Goal: Information Seeking & Learning: Learn about a topic

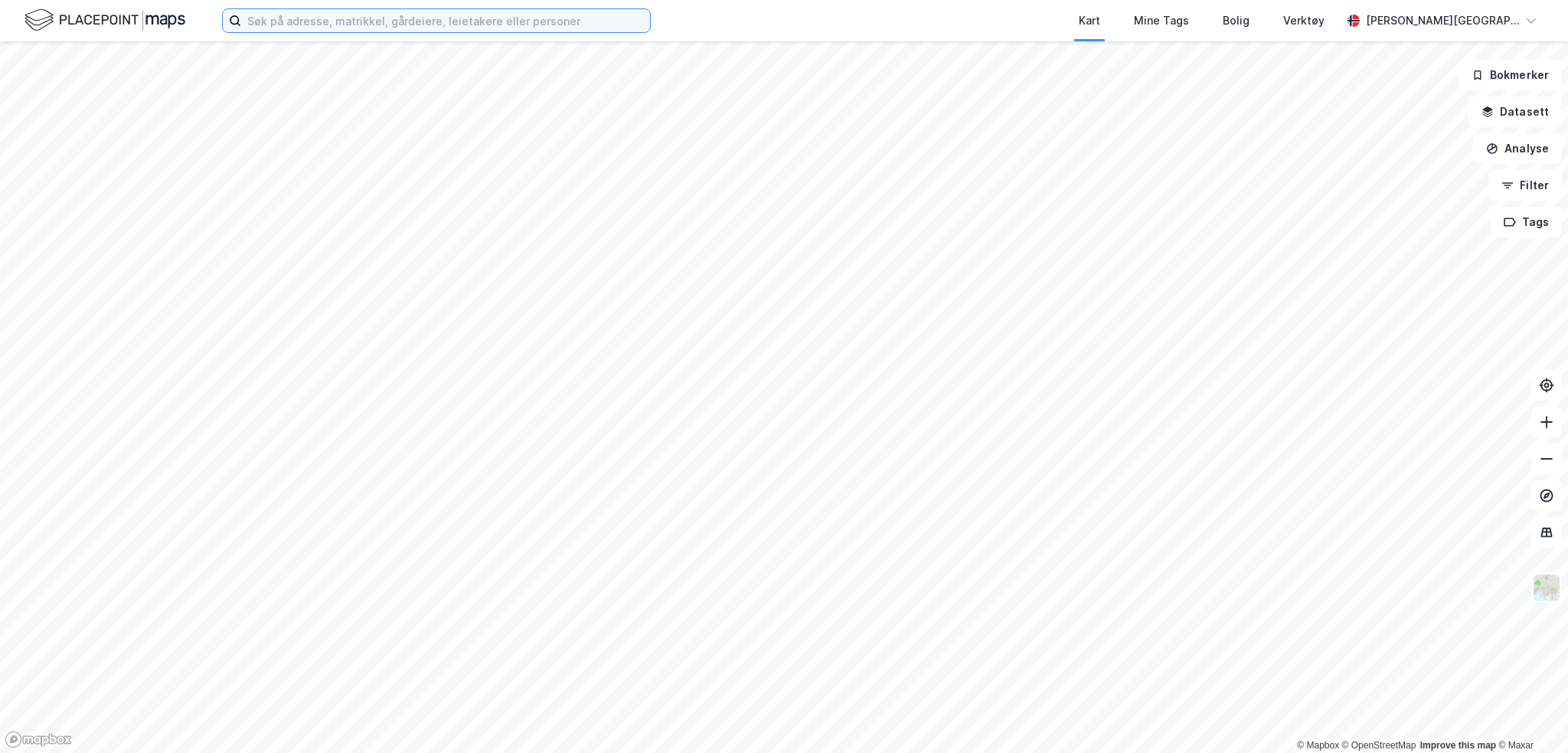
click at [334, 30] on input at bounding box center [445, 20] width 409 height 23
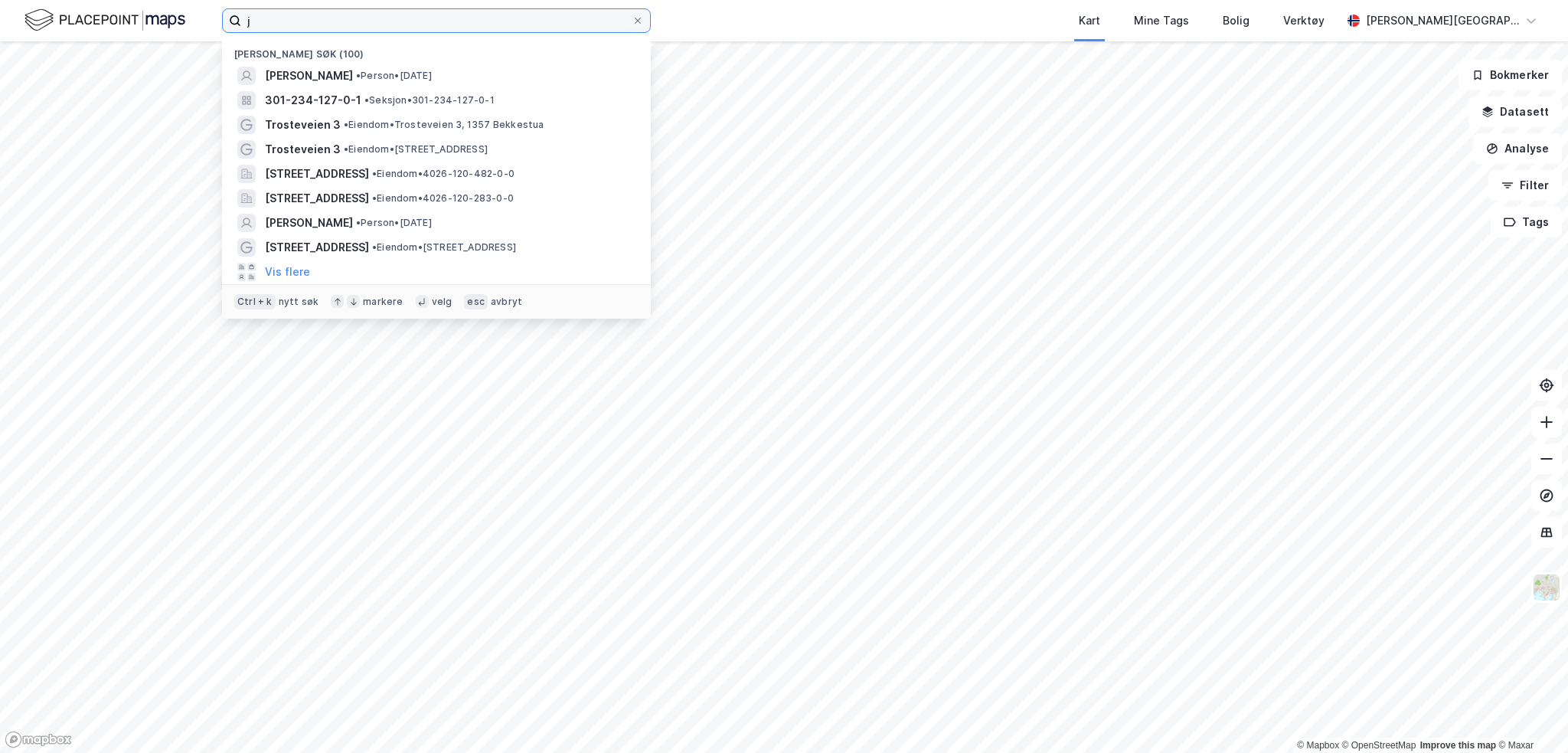
type input "j"
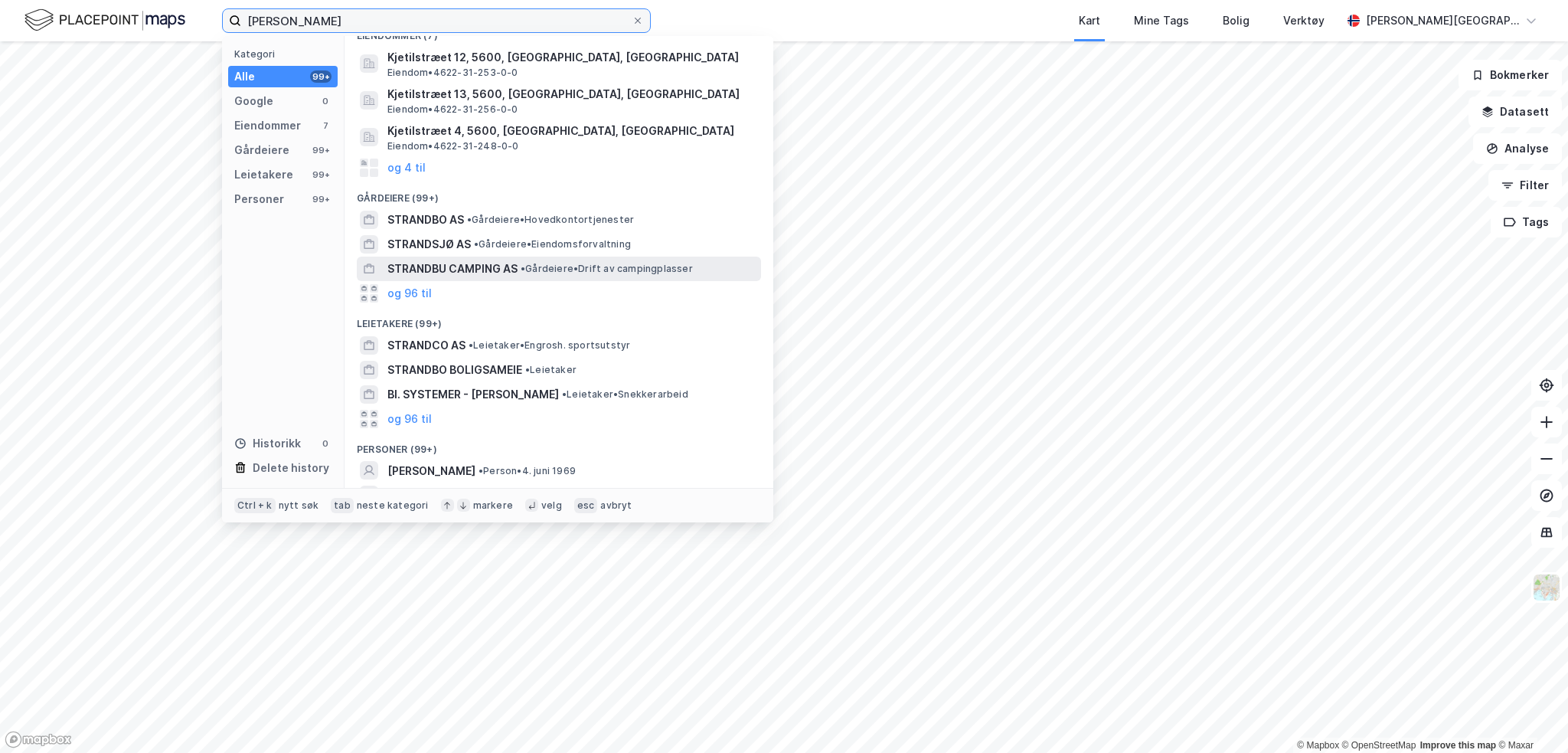
scroll to position [86, 0]
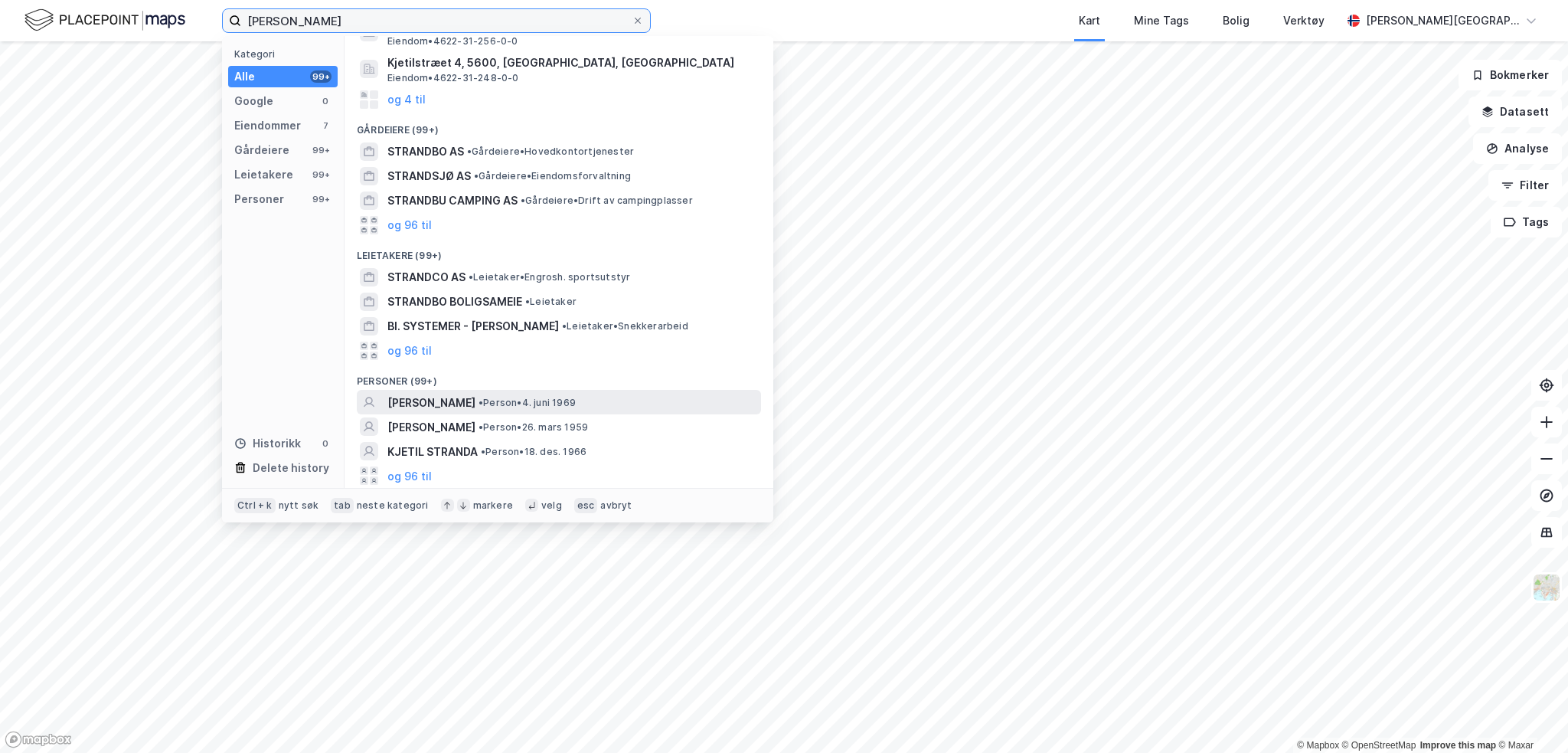
type input "[PERSON_NAME]"
click at [475, 400] on span "[PERSON_NAME]" at bounding box center [431, 403] width 88 height 19
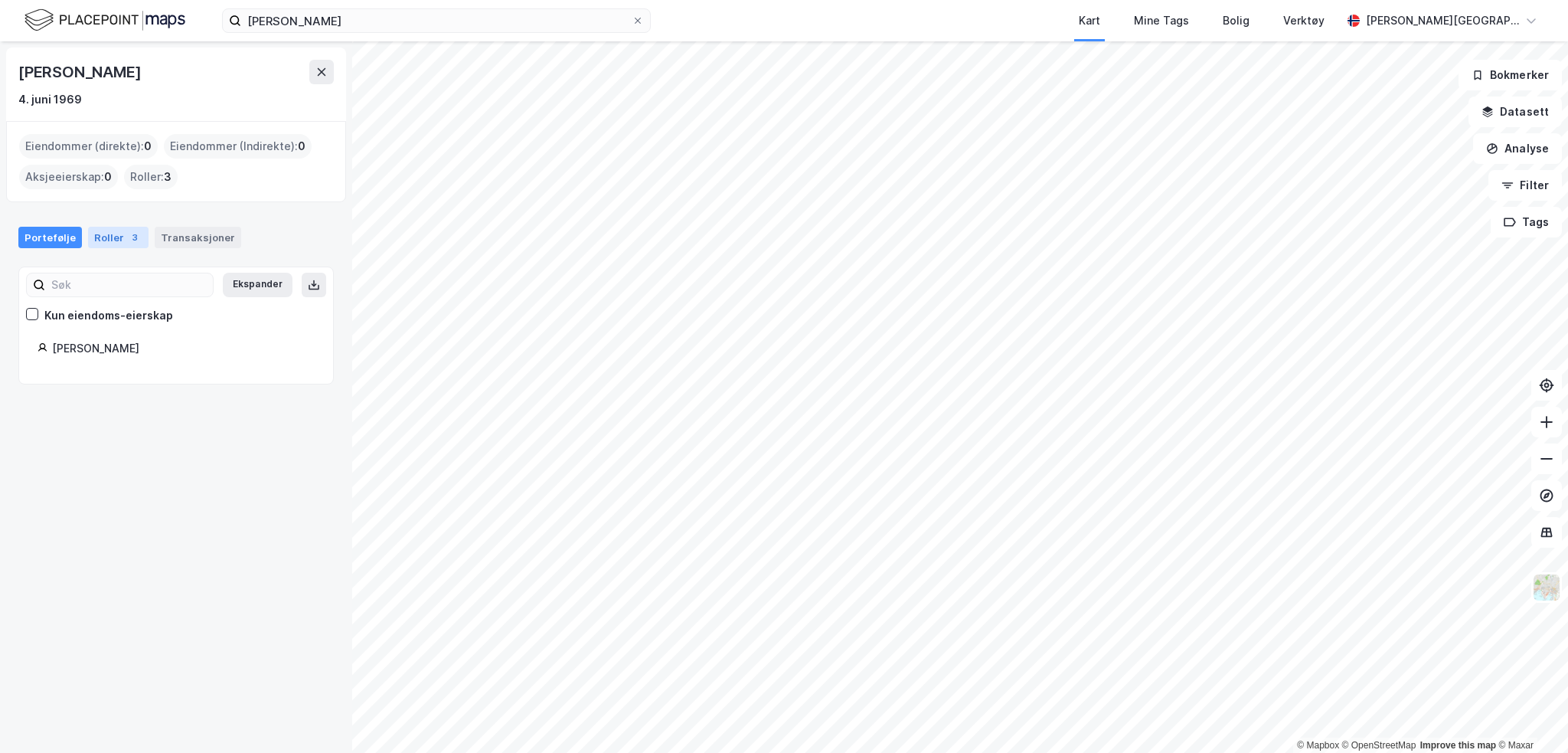
click at [102, 241] on div "Roller 3" at bounding box center [118, 237] width 61 height 22
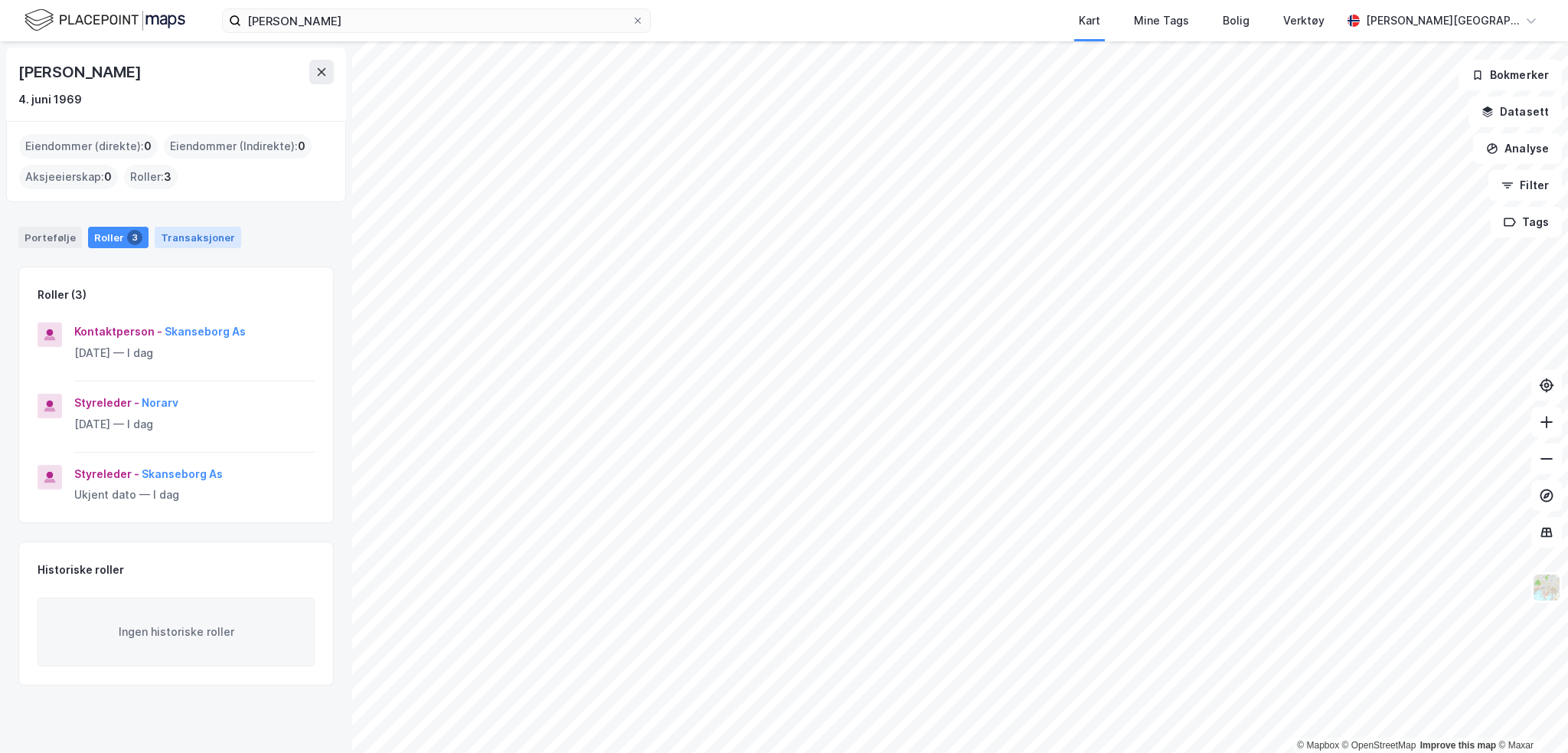
click at [209, 238] on div "Transaksjoner" at bounding box center [198, 237] width 86 height 22
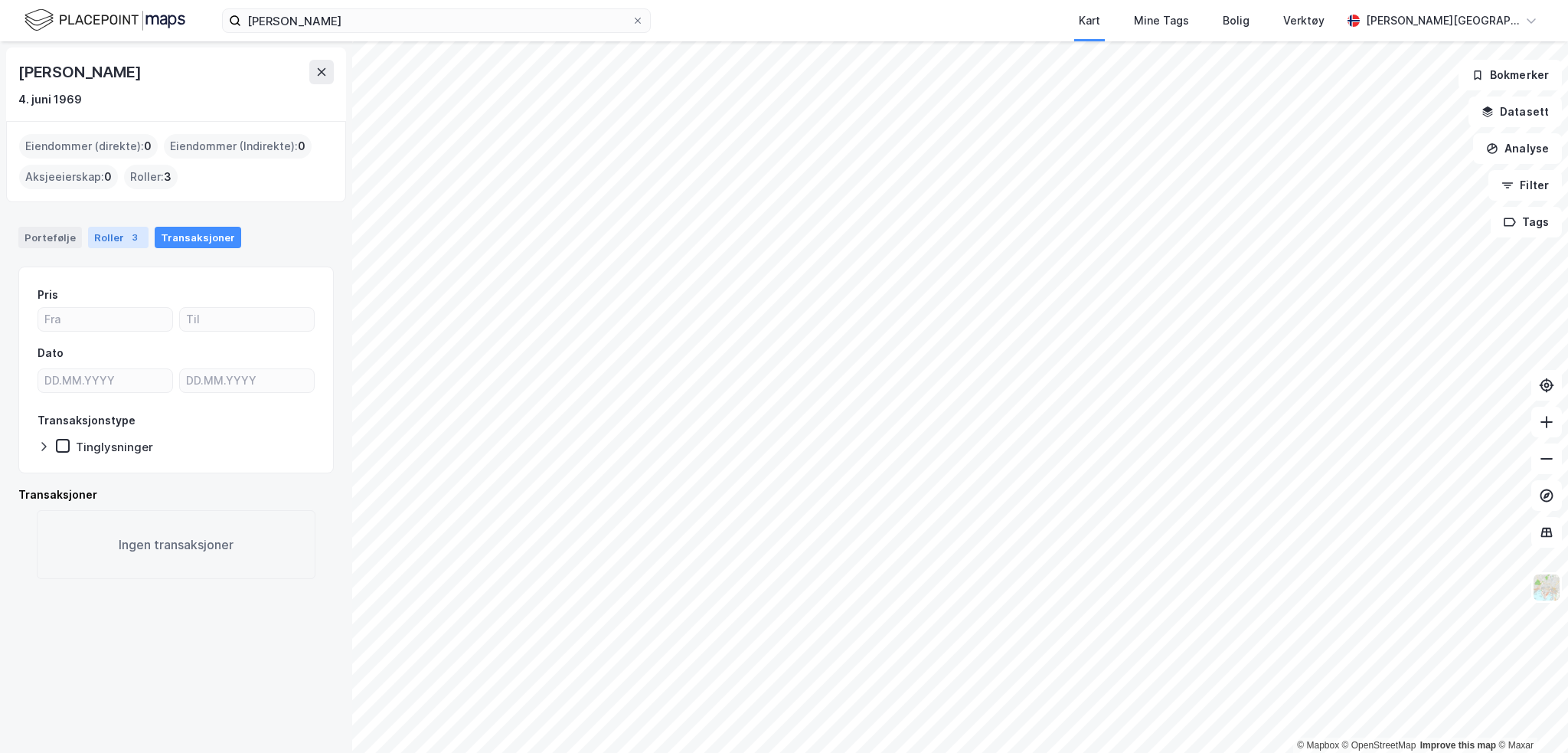
click at [138, 238] on div "Roller 3" at bounding box center [118, 237] width 61 height 22
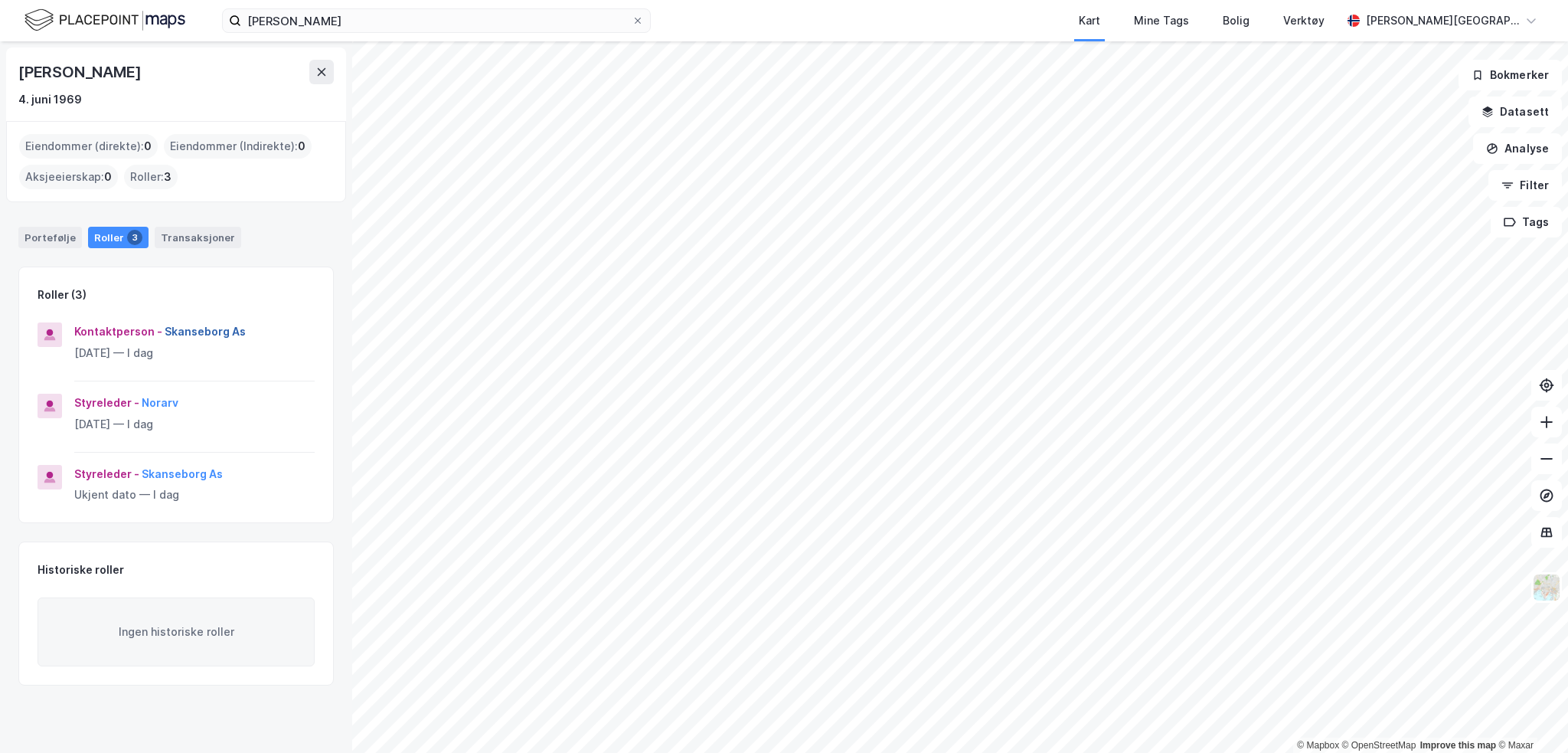
click at [0, 0] on button "Skanseborg As" at bounding box center [0, 0] width 0 height 0
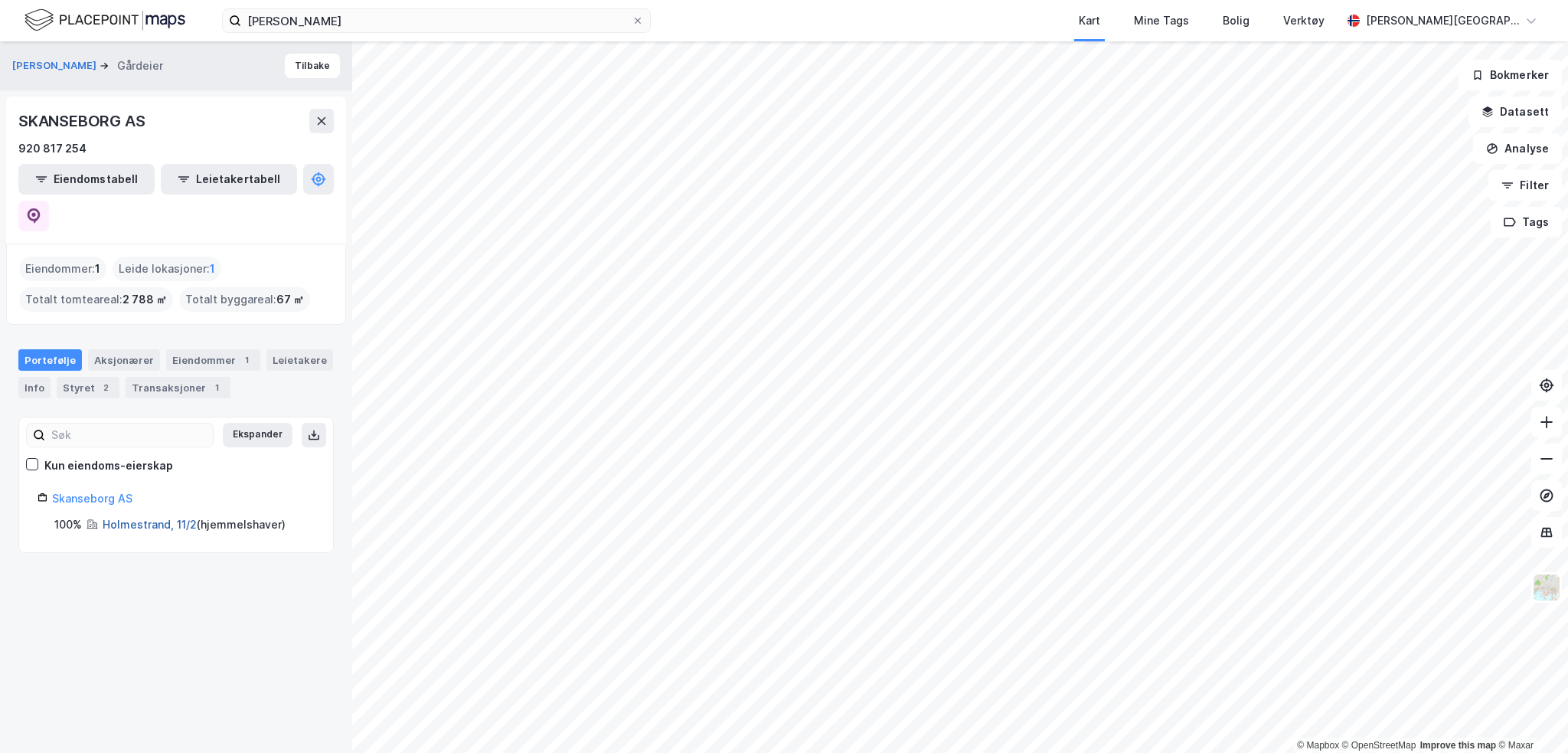
click at [162, 517] on link "Holmestrand, 11/2" at bounding box center [149, 524] width 94 height 13
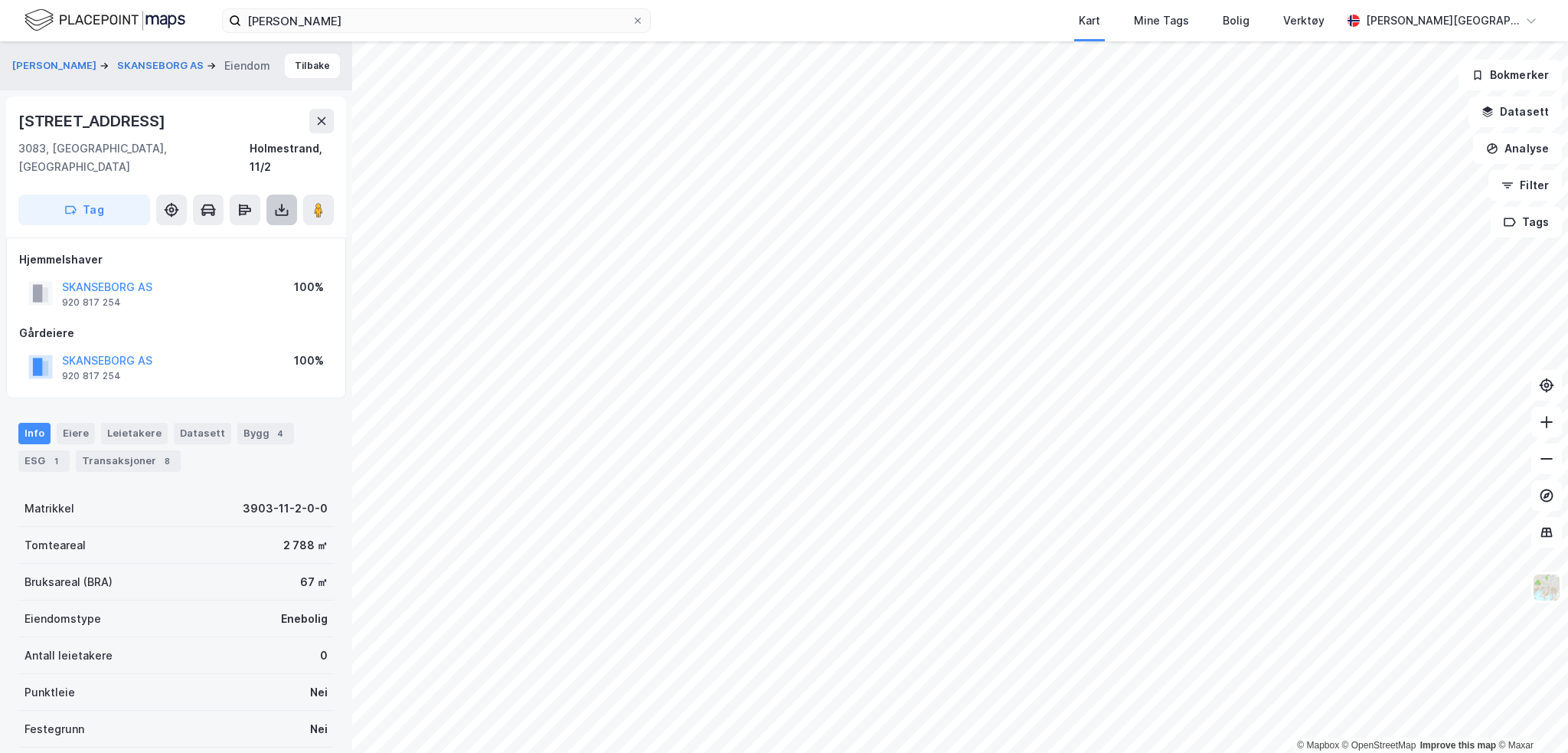
click at [276, 210] on icon at bounding box center [282, 213] width 13 height 6
click at [243, 234] on div "Last ned grunnbok" at bounding box center [206, 240] width 89 height 12
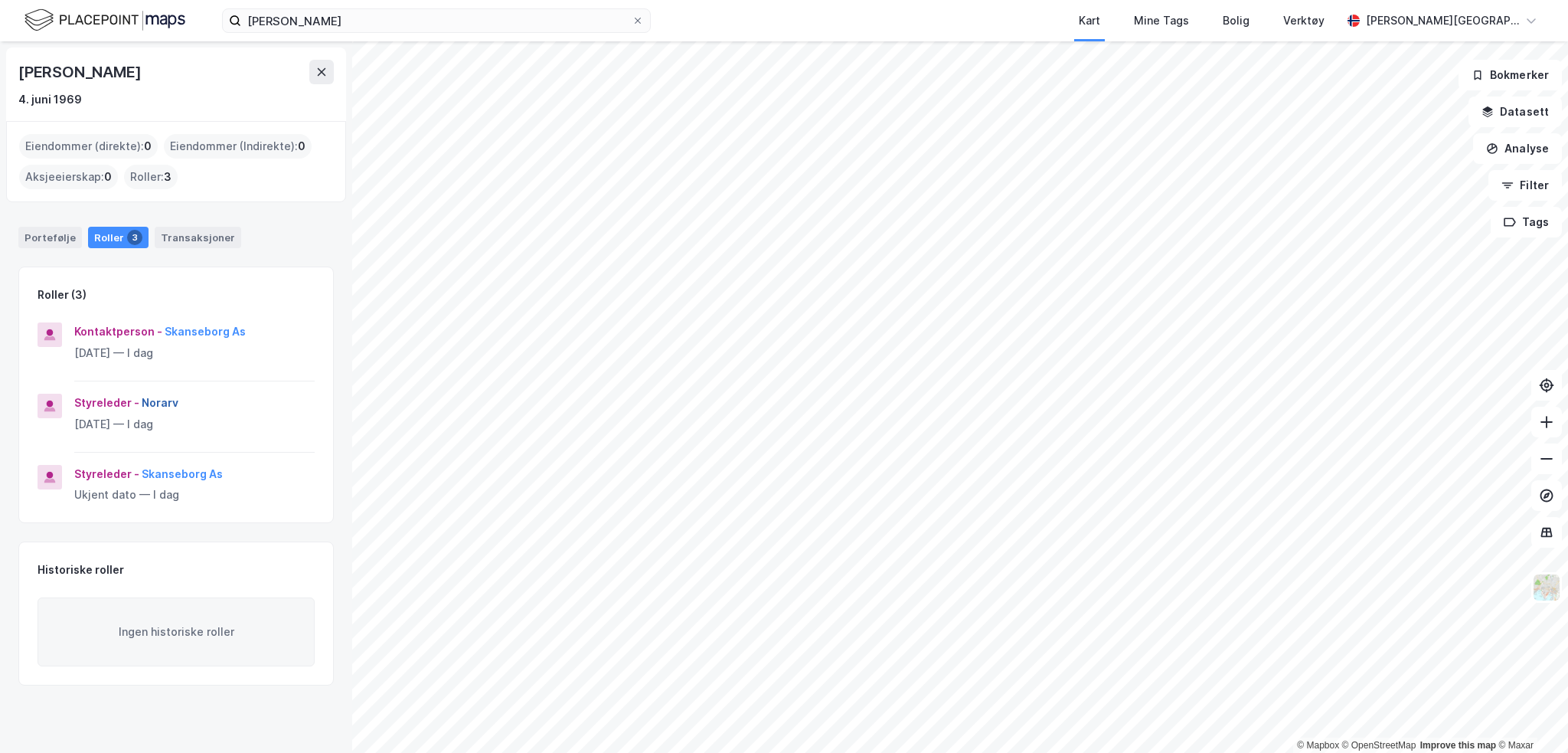
click at [0, 0] on button "Norarv" at bounding box center [0, 0] width 0 height 0
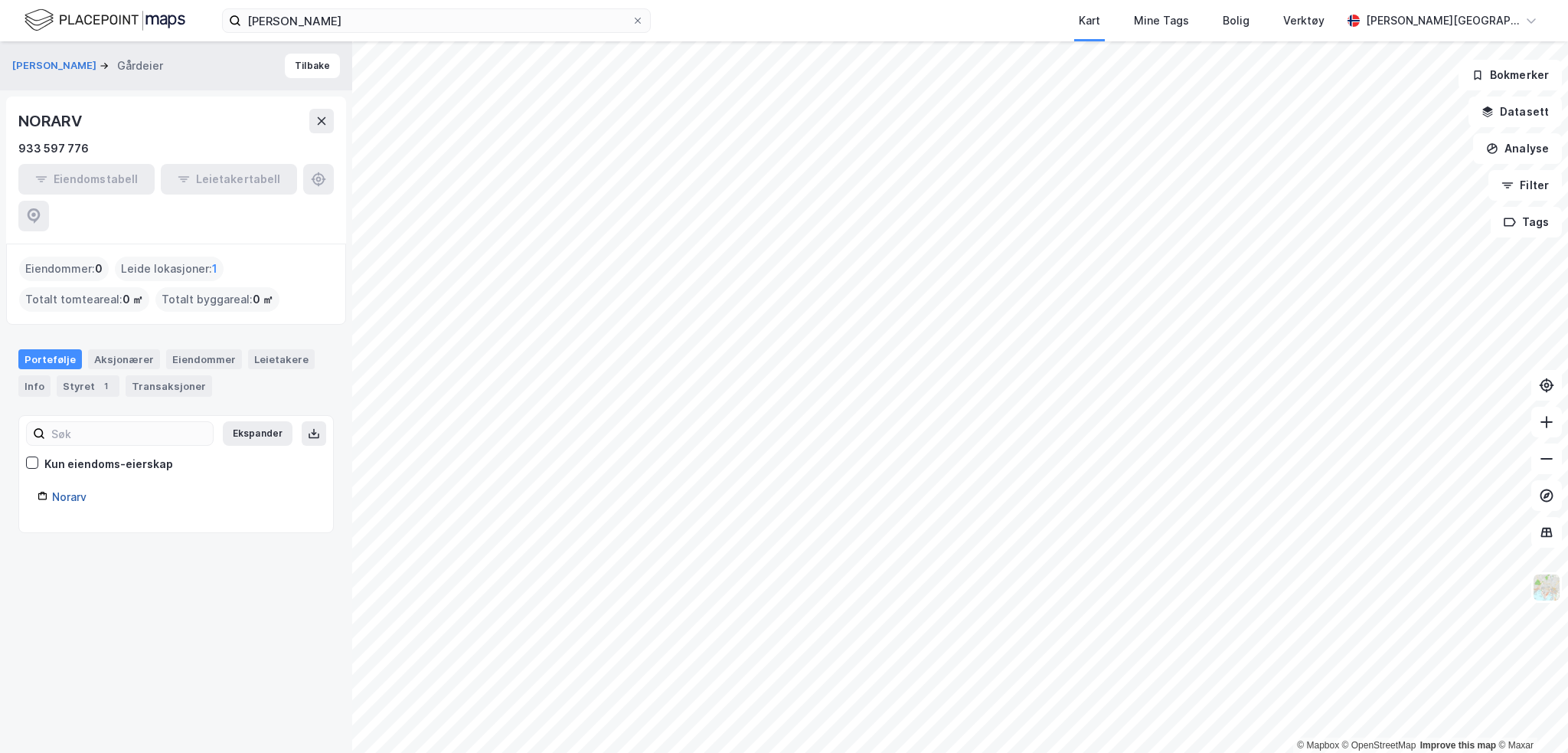
click at [75, 490] on link "Norarv" at bounding box center [69, 496] width 35 height 13
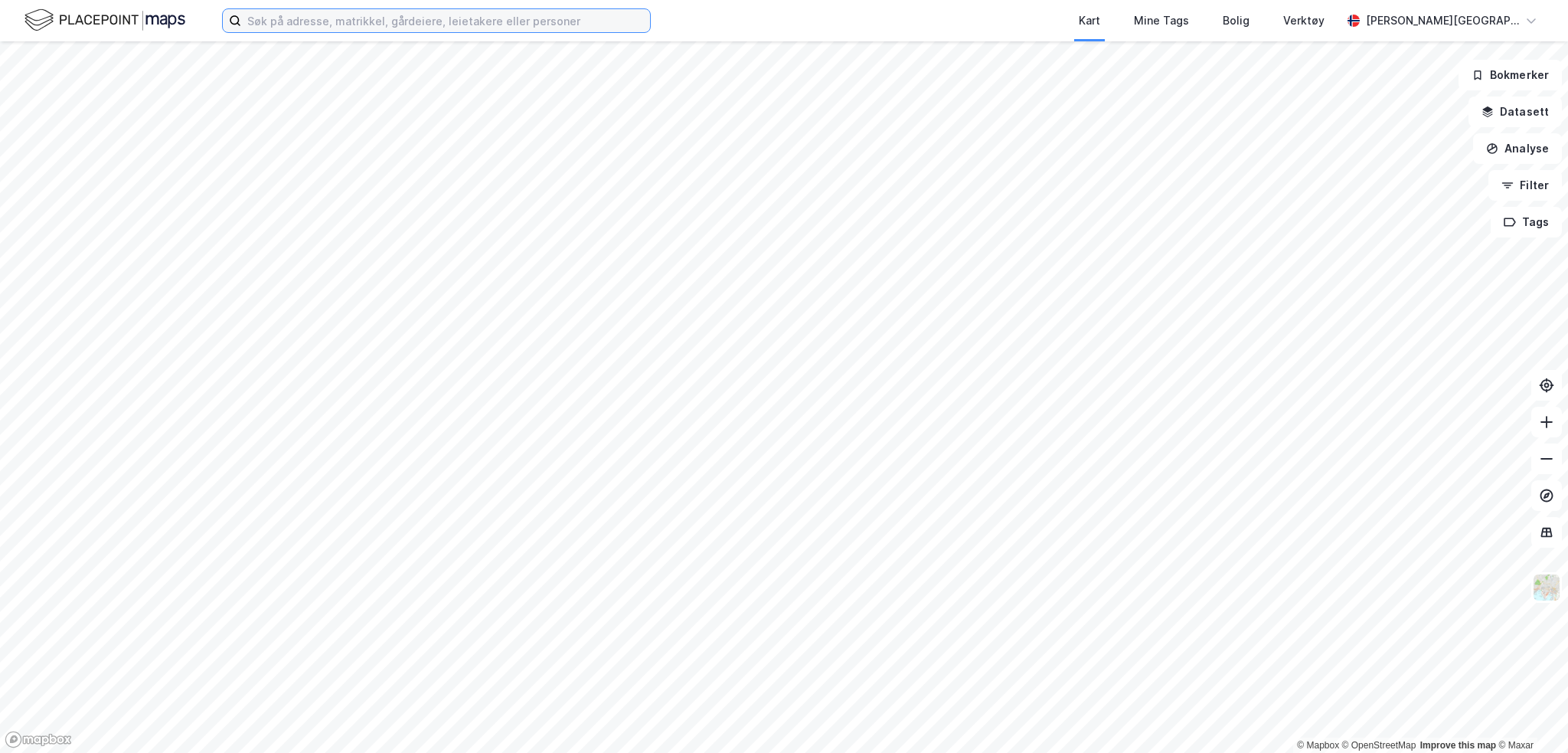
click at [395, 31] on input at bounding box center [445, 20] width 409 height 23
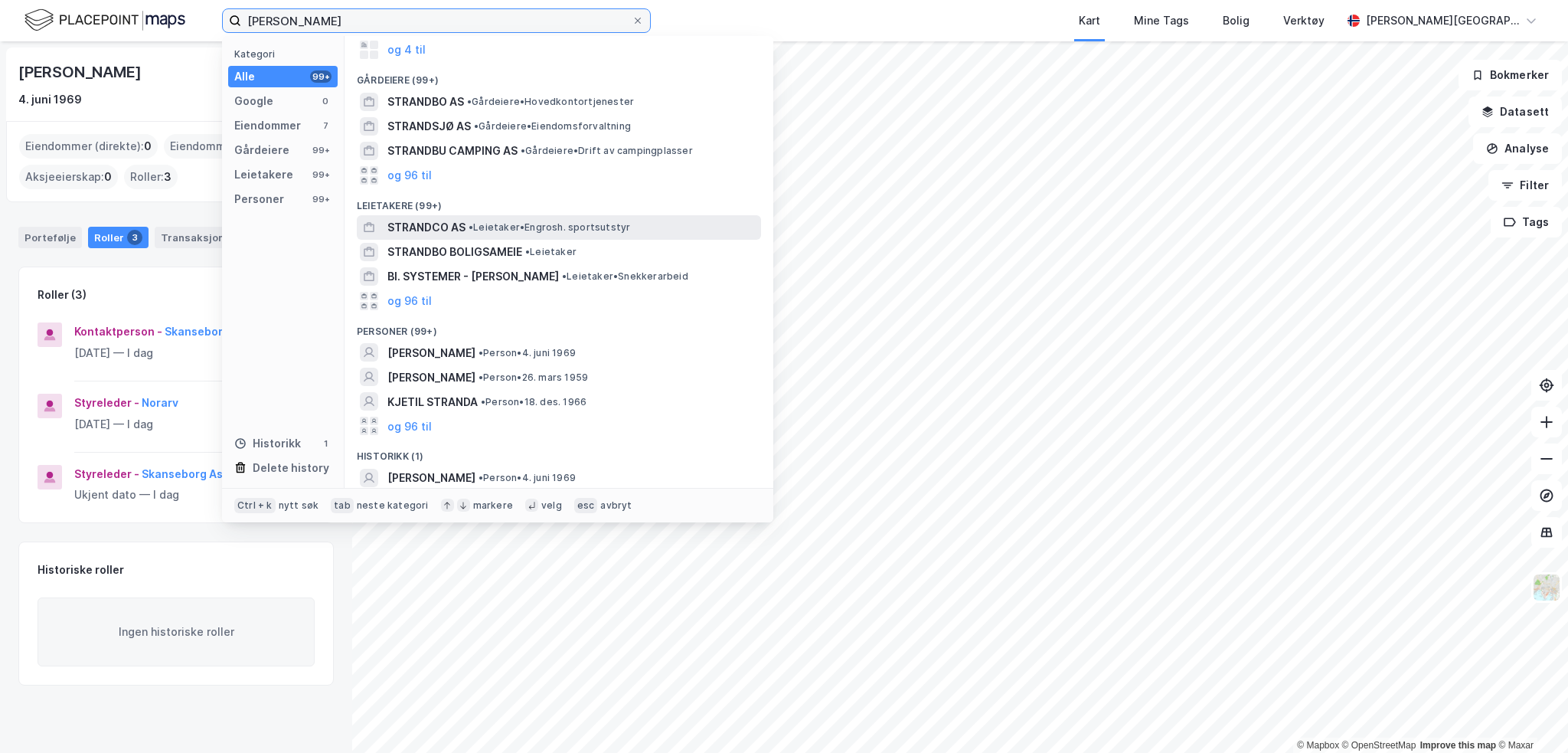
scroll to position [139, 0]
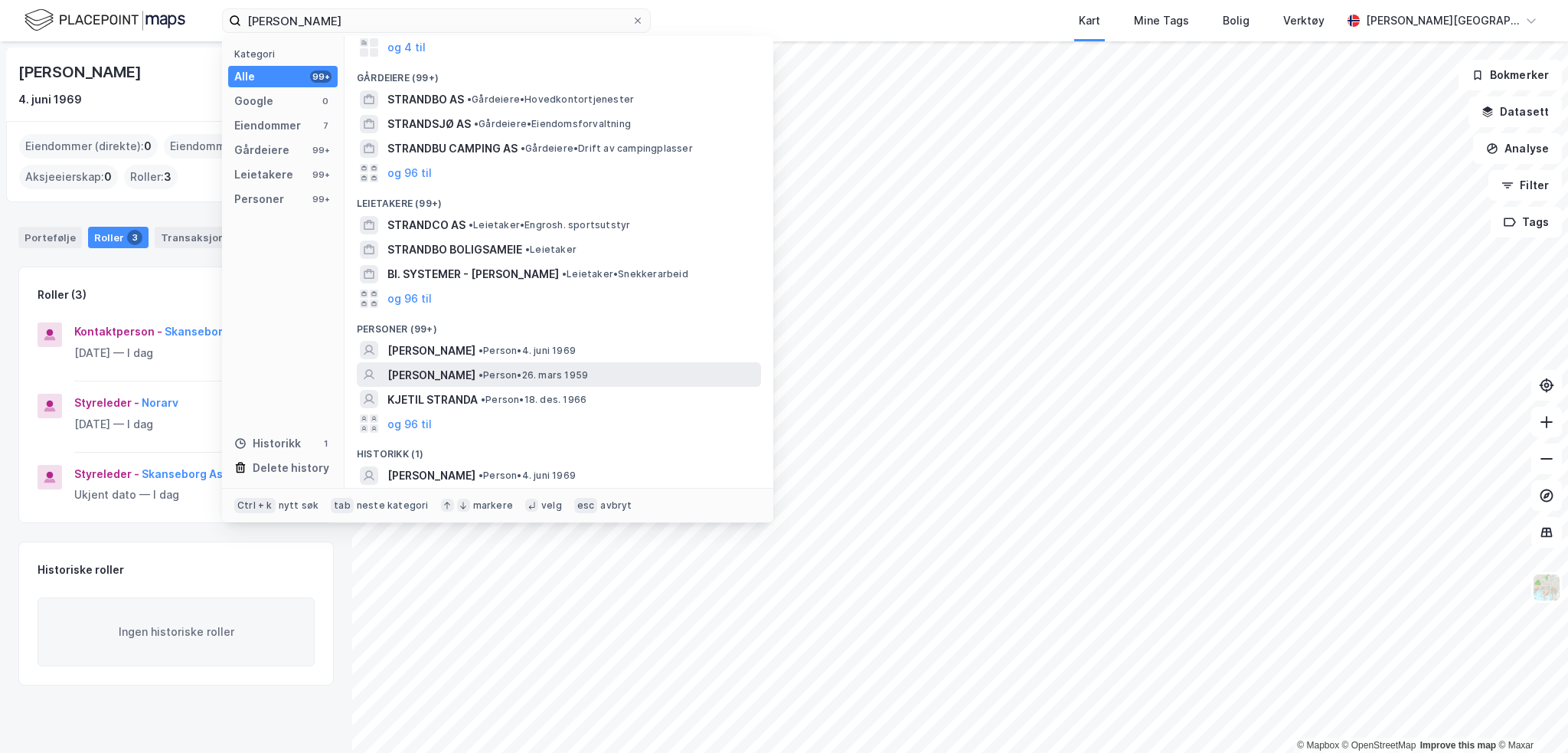
click at [475, 374] on span "[PERSON_NAME]" at bounding box center [431, 375] width 88 height 19
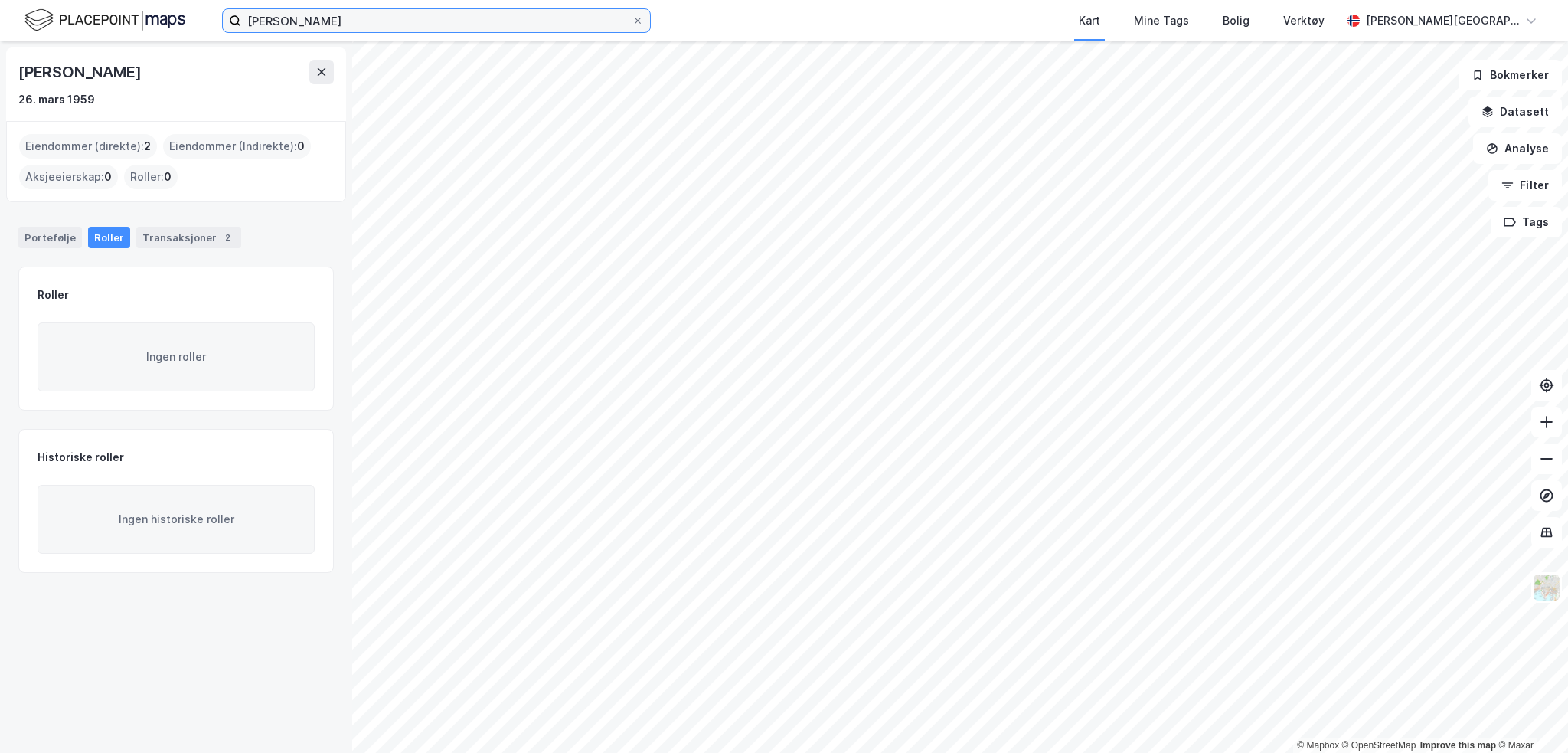
click at [297, 18] on input "[PERSON_NAME]" at bounding box center [437, 20] width 391 height 23
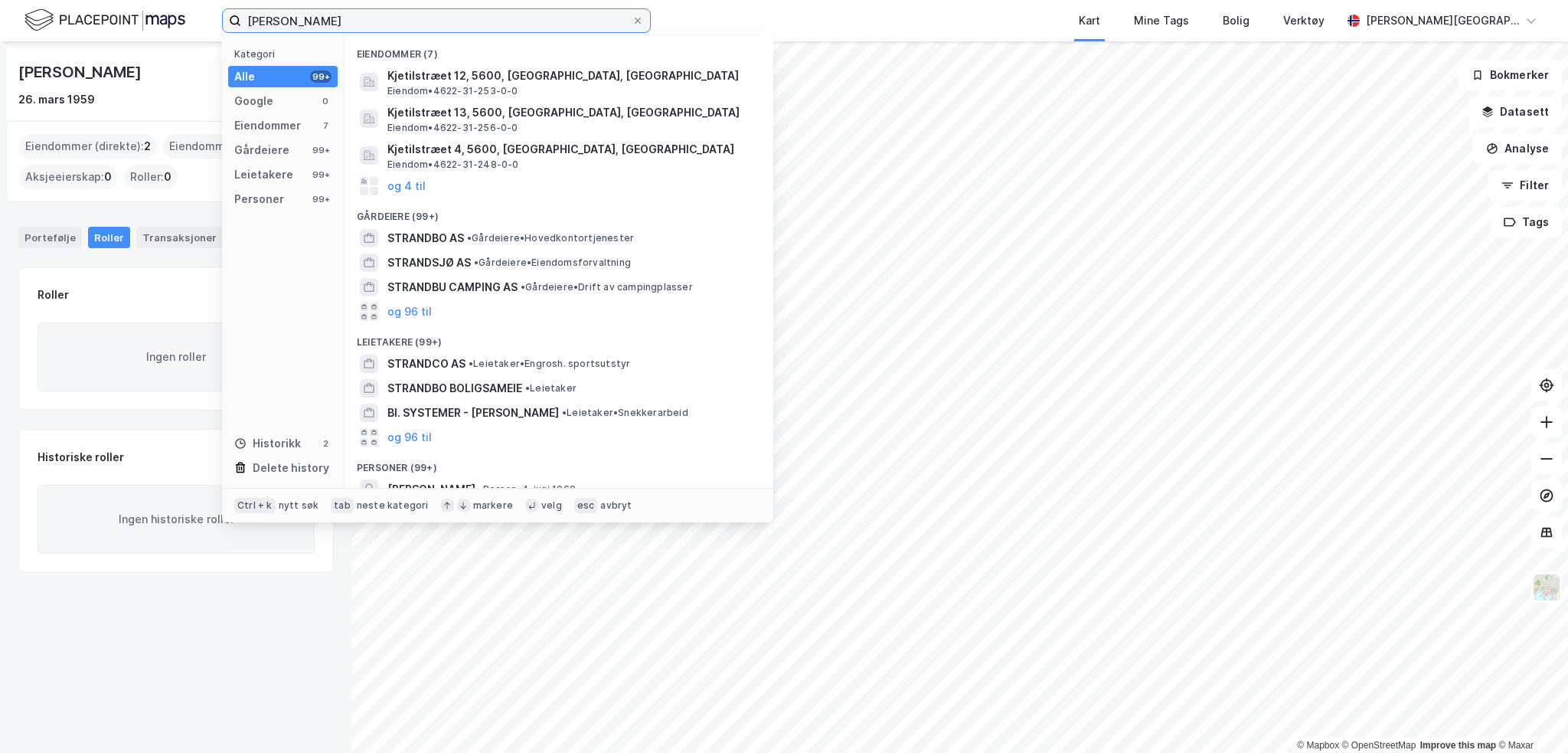
click at [370, 26] on input "[PERSON_NAME]" at bounding box center [437, 20] width 391 height 23
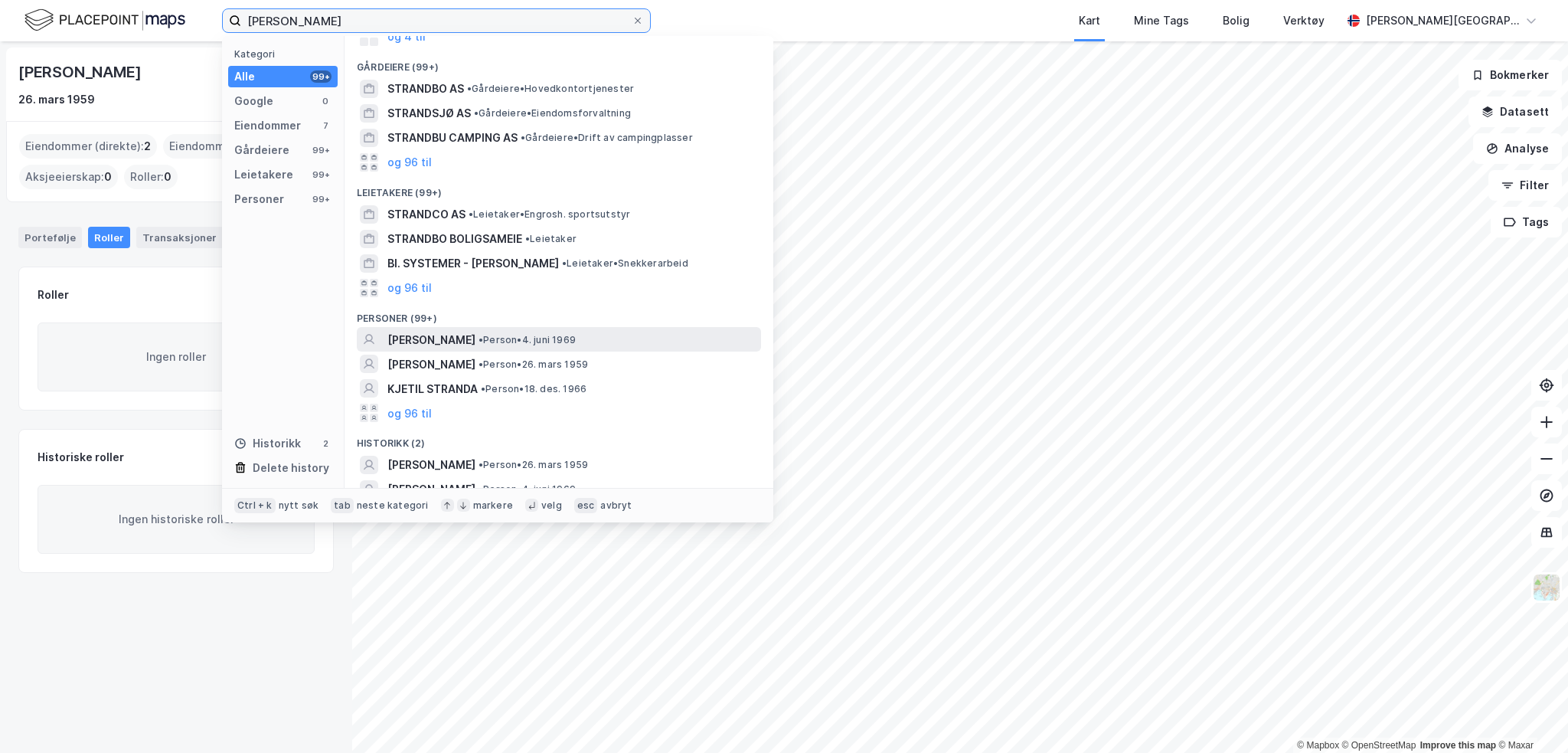
scroll to position [150, 0]
click at [419, 339] on span "[PERSON_NAME]" at bounding box center [431, 339] width 88 height 19
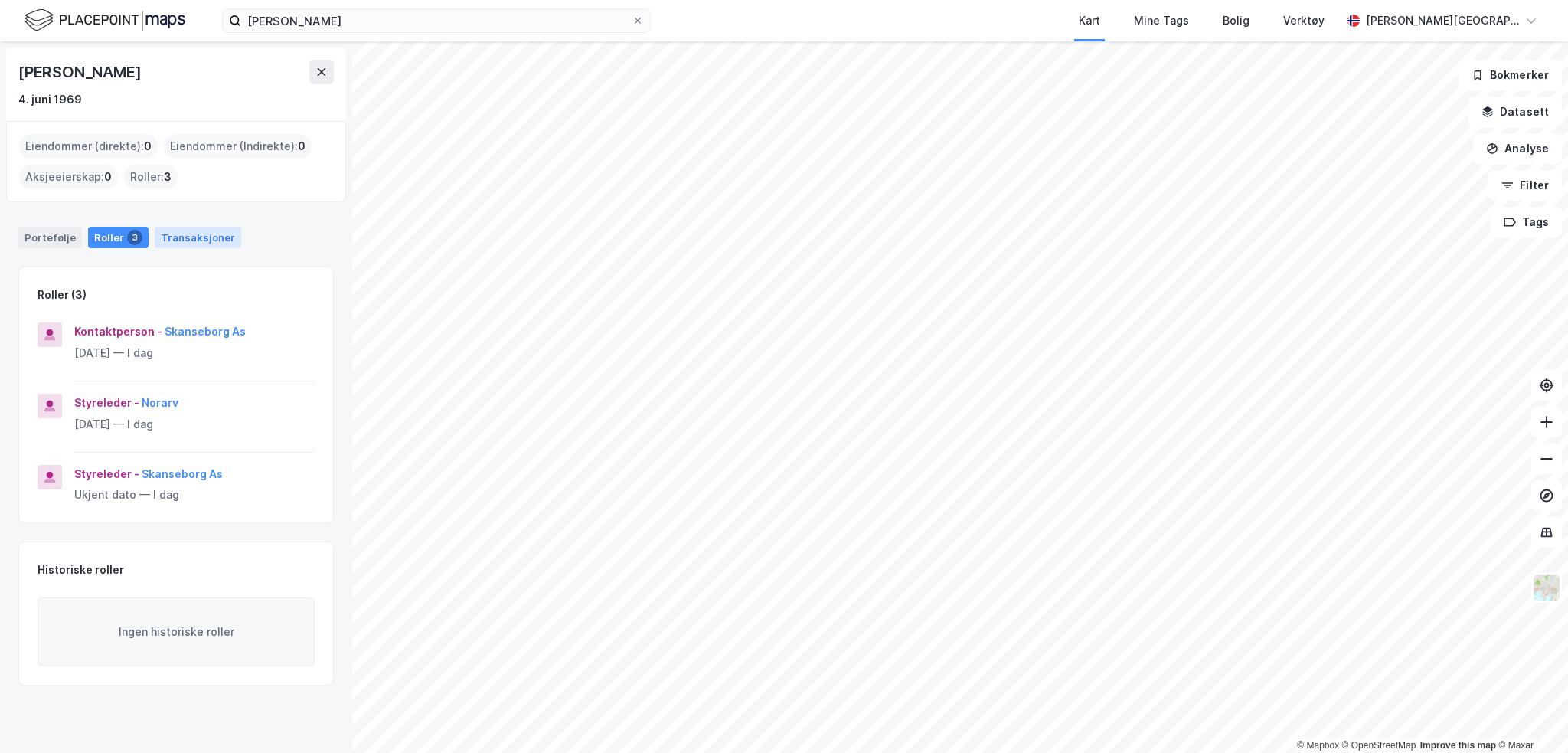
click at [195, 234] on div "Transaksjoner" at bounding box center [198, 237] width 86 height 22
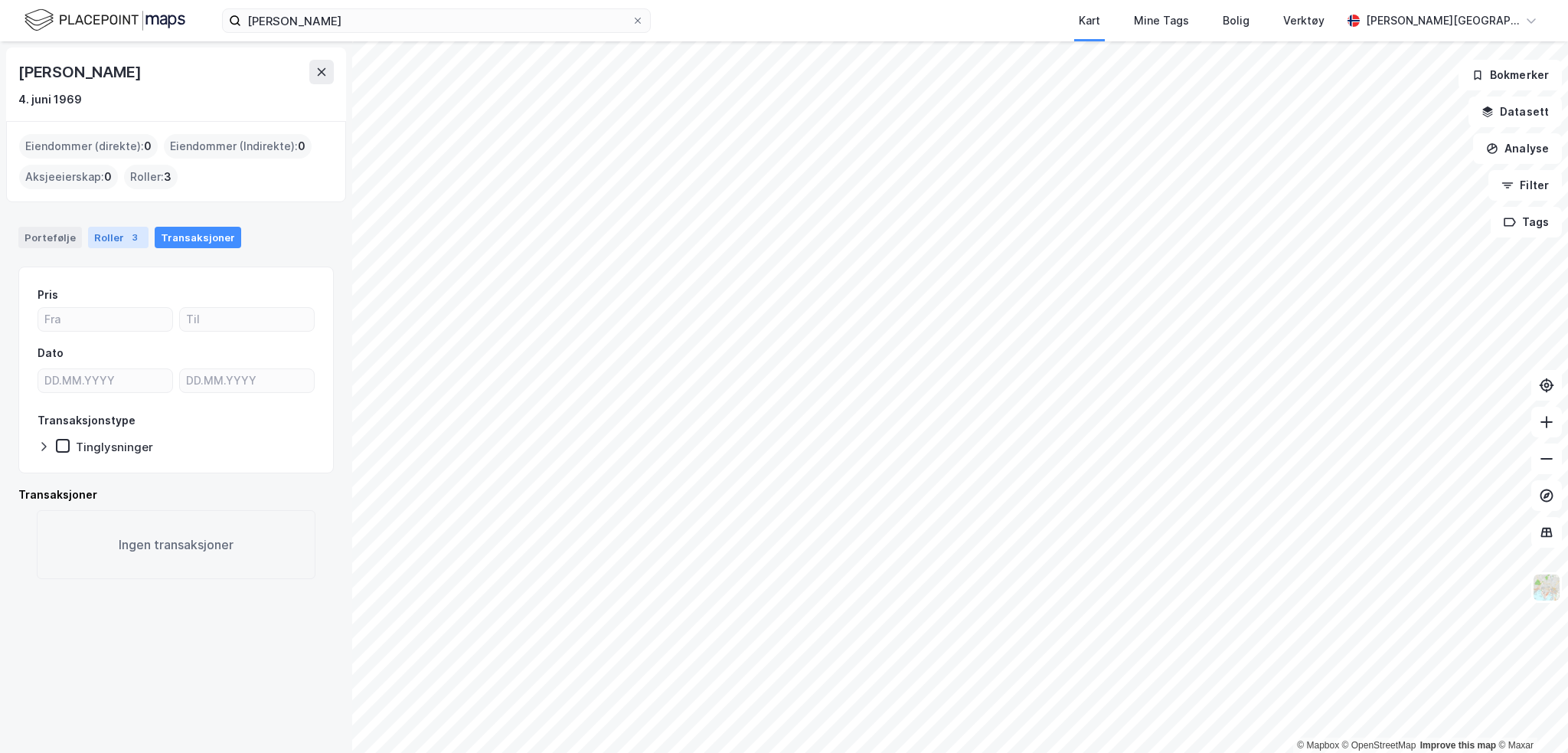
click at [112, 235] on div "Roller 3" at bounding box center [118, 237] width 61 height 22
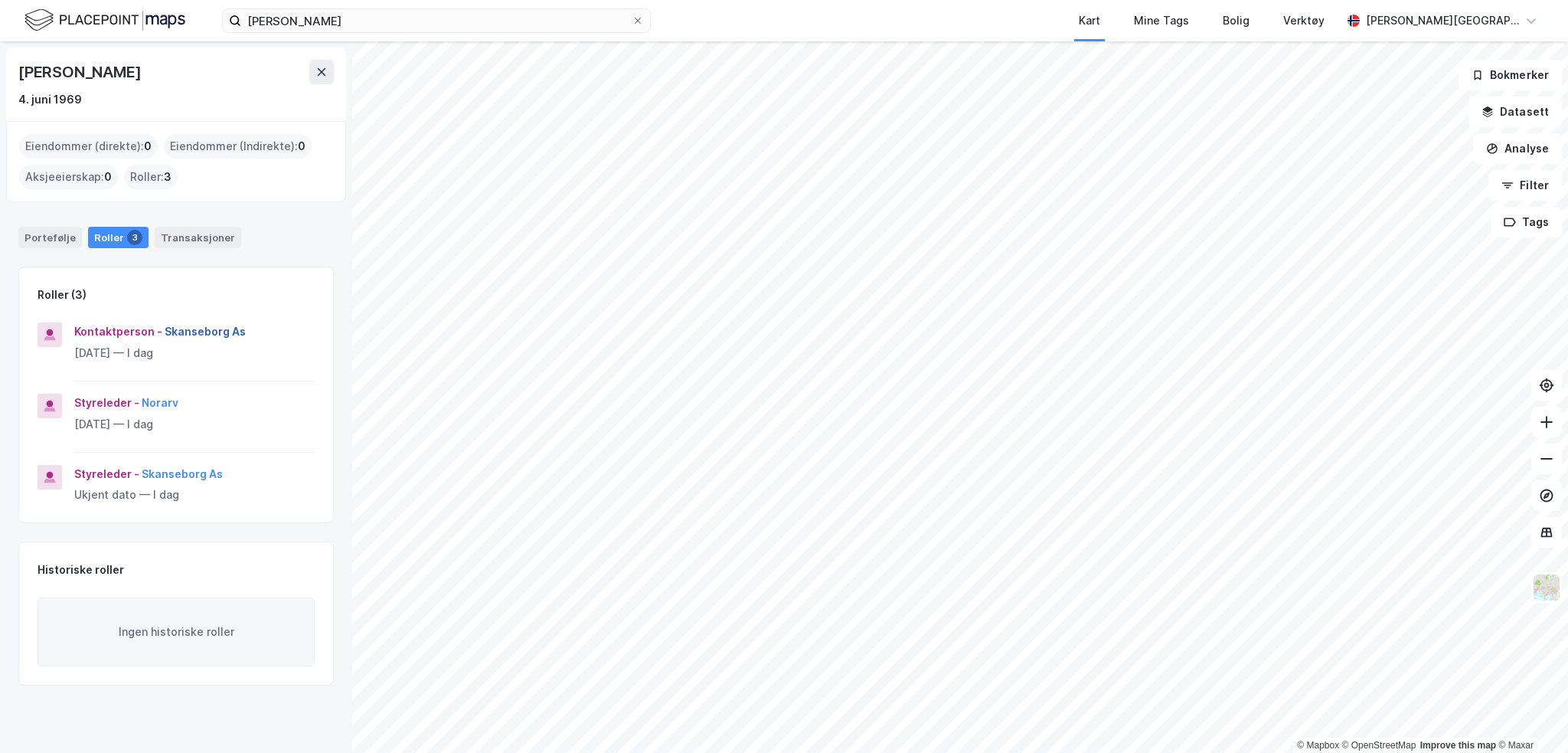
click at [0, 0] on button "Skanseborg As" at bounding box center [0, 0] width 0 height 0
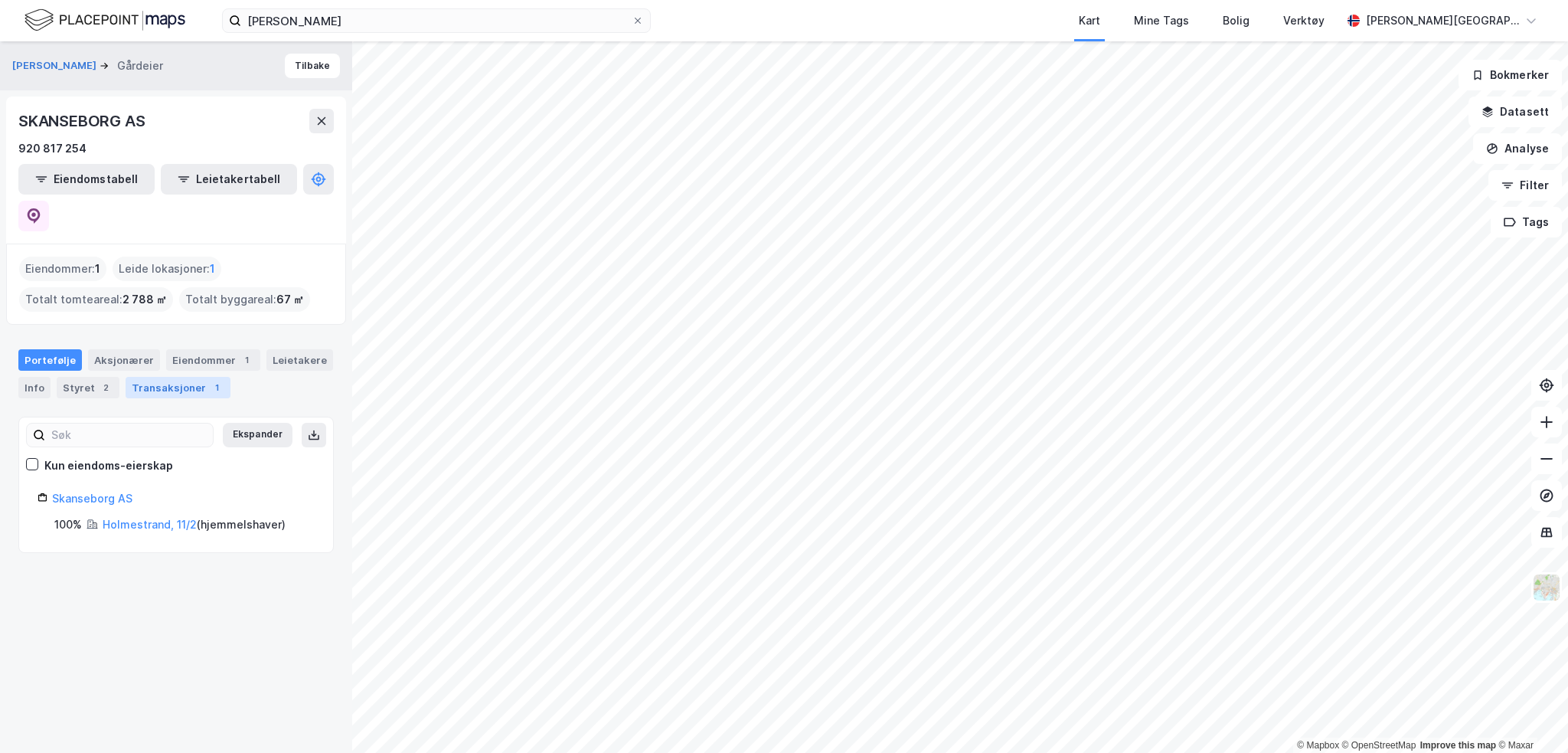
click at [157, 377] on div "Transaksjoner 1" at bounding box center [178, 387] width 105 height 22
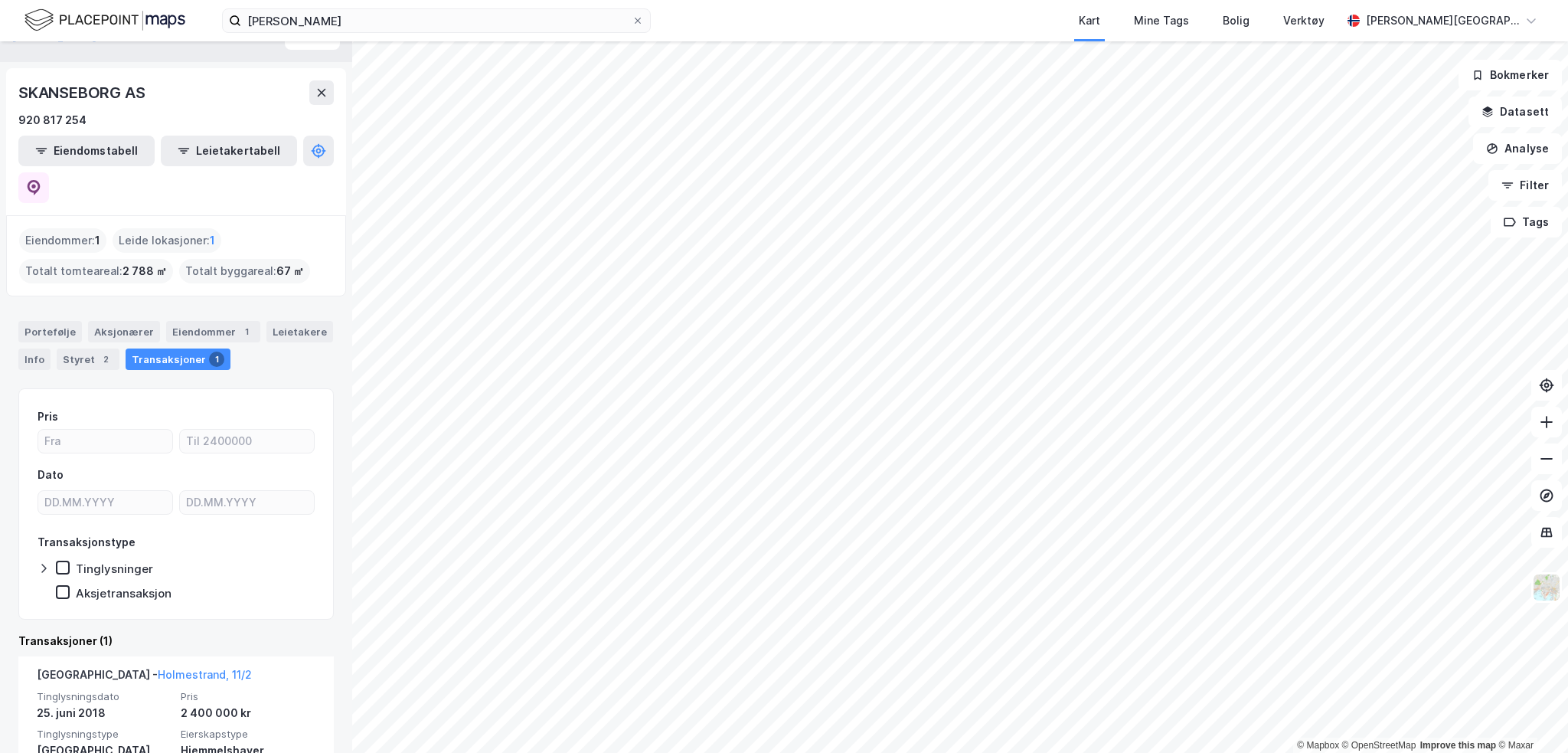
scroll to position [82, 0]
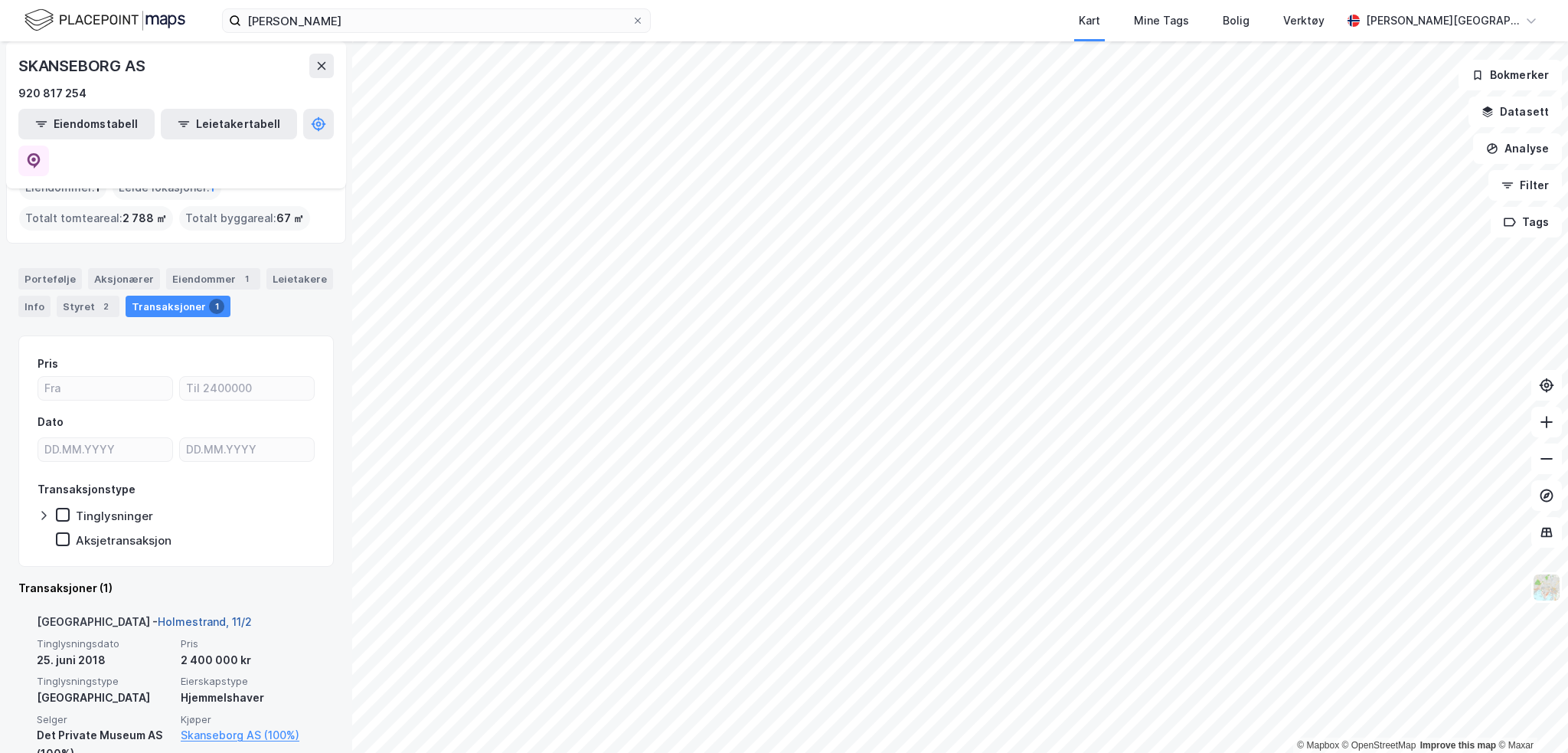
click at [157, 615] on link "Holmestrand, 11/2" at bounding box center [204, 621] width 94 height 13
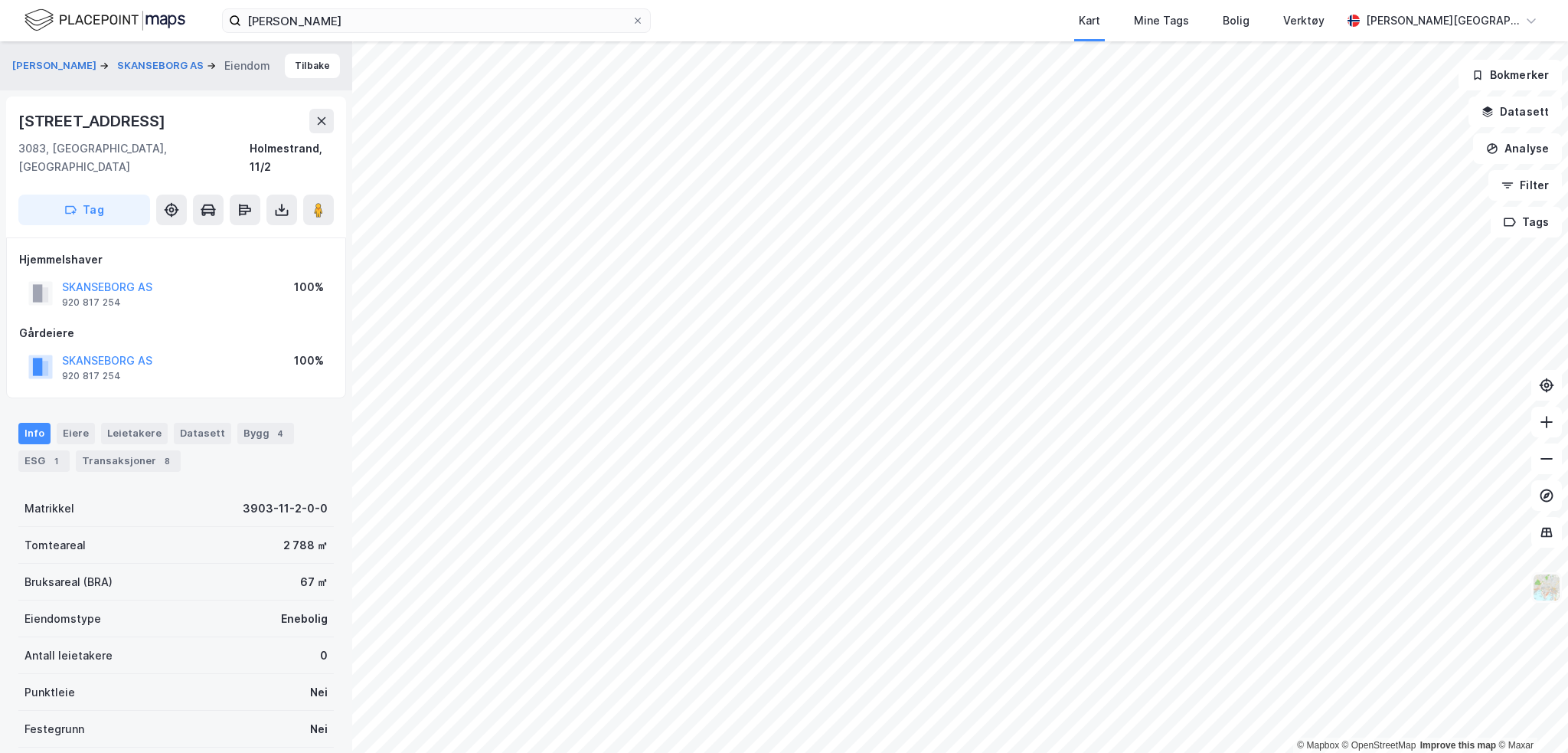
click at [1557, 599] on img at bounding box center [1547, 588] width 29 height 29
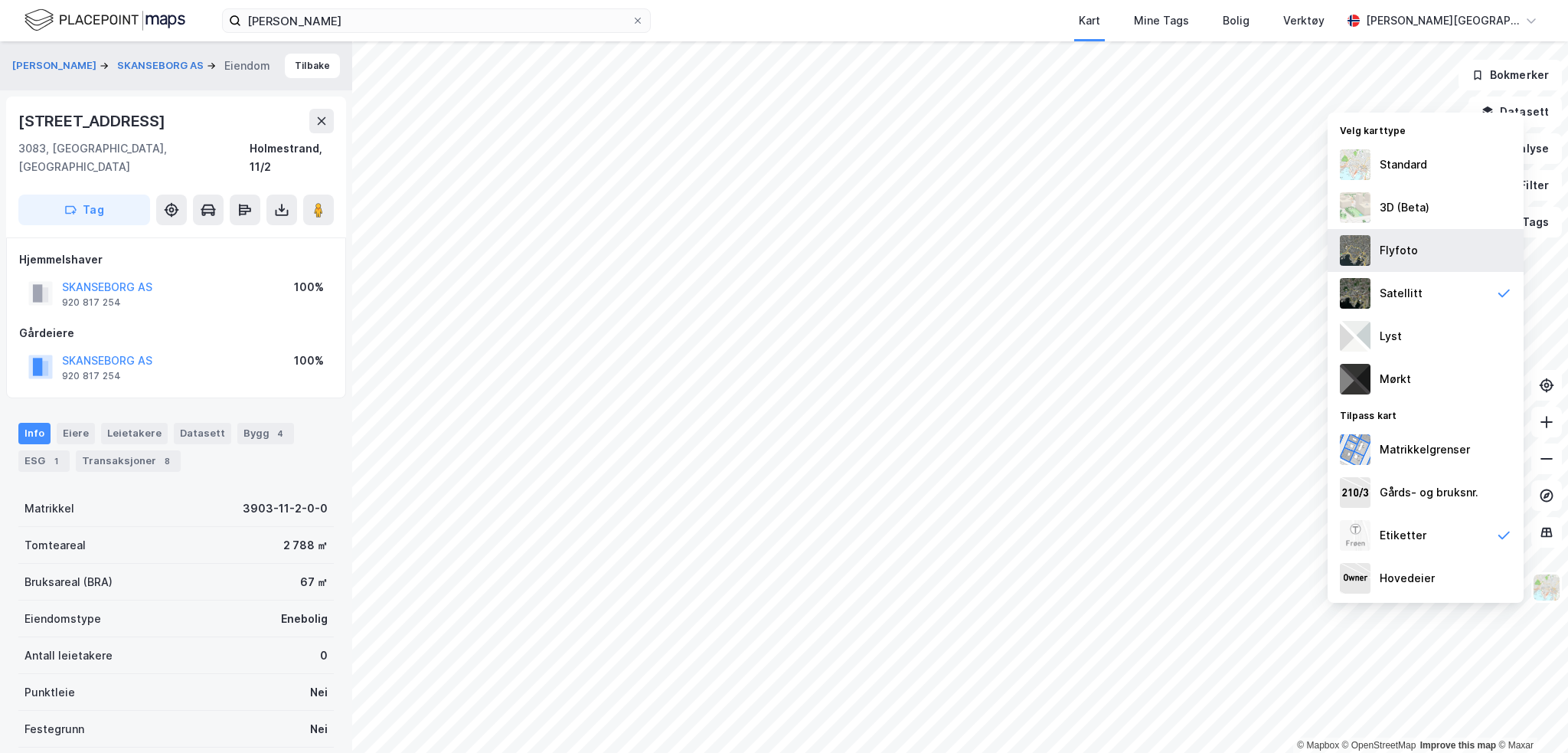
click at [1405, 245] on div "Flyfoto" at bounding box center [1399, 250] width 38 height 19
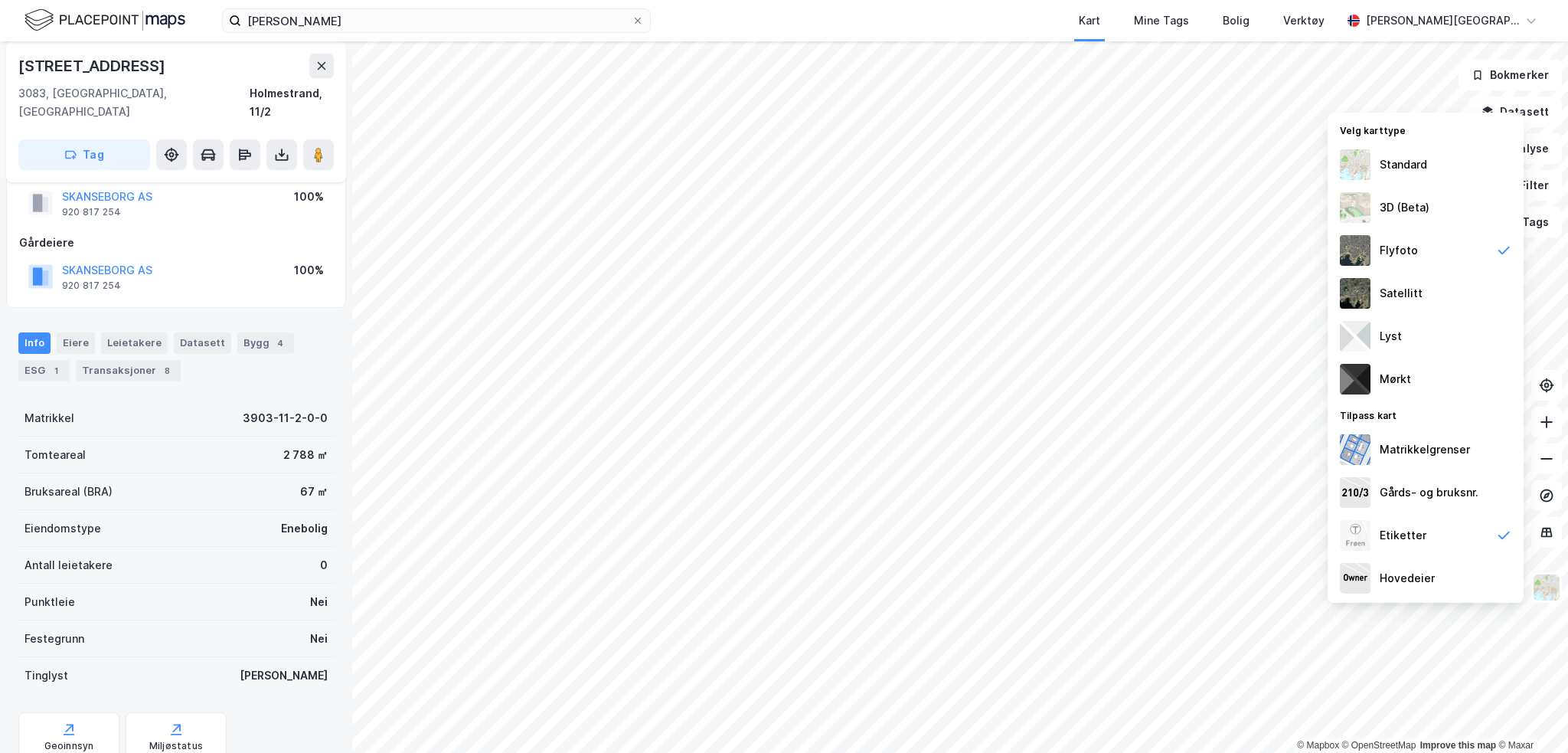
scroll to position [128, 0]
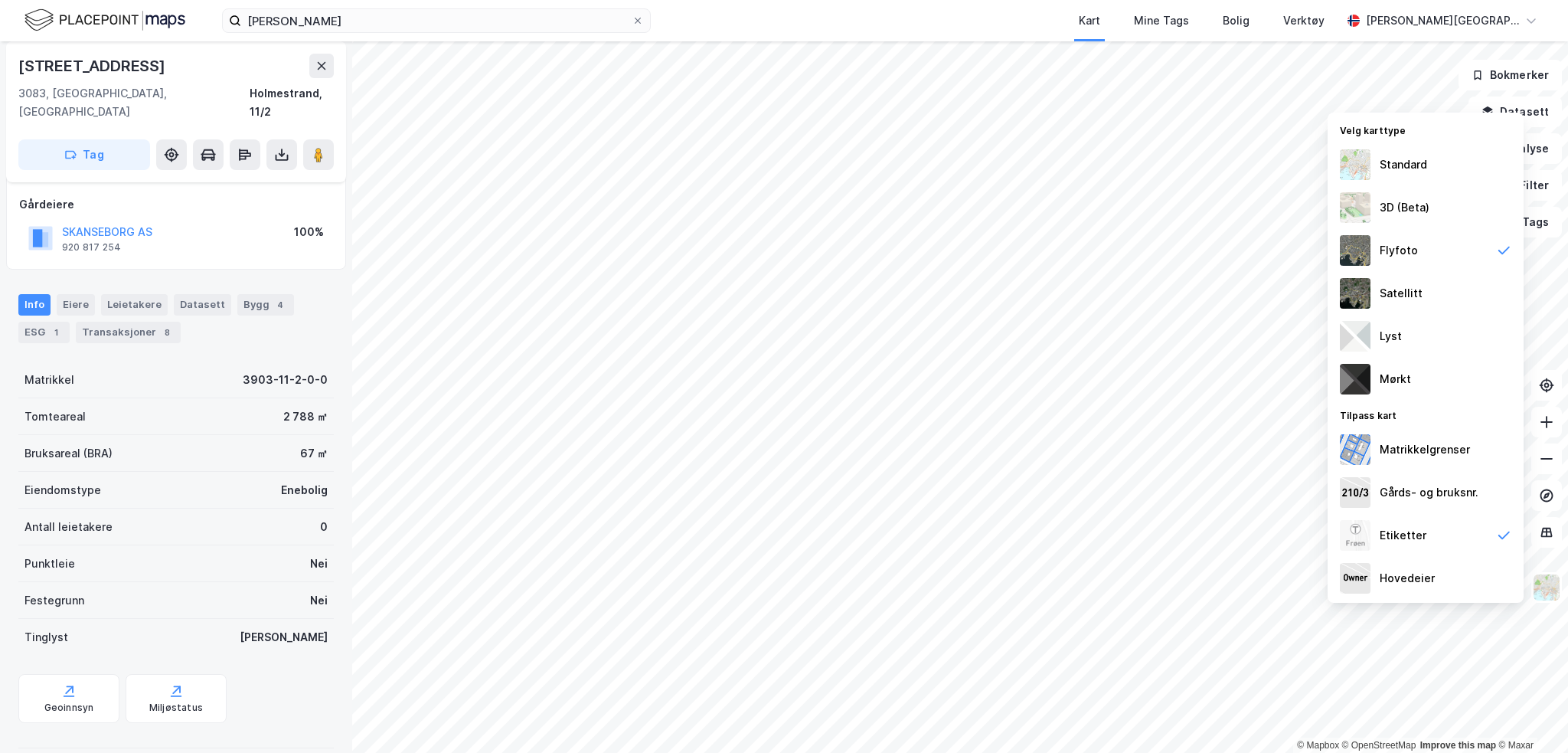
click at [300, 34] on div "kjetil strandabø Kart Mine Tags Bolig Verktøy Jonas D. Benkow" at bounding box center [784, 20] width 1568 height 41
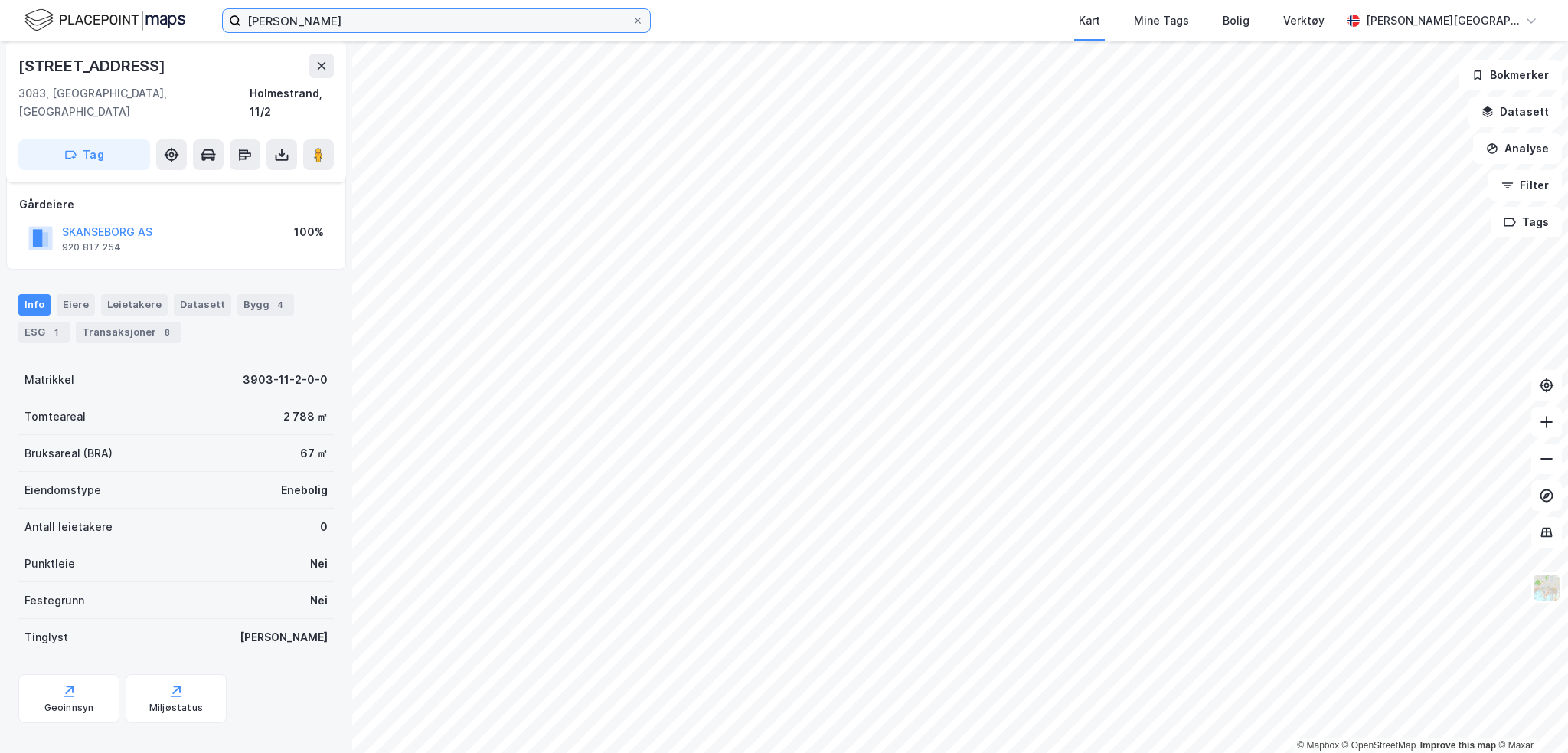
click at [299, 25] on input "[PERSON_NAME]" at bounding box center [437, 20] width 391 height 23
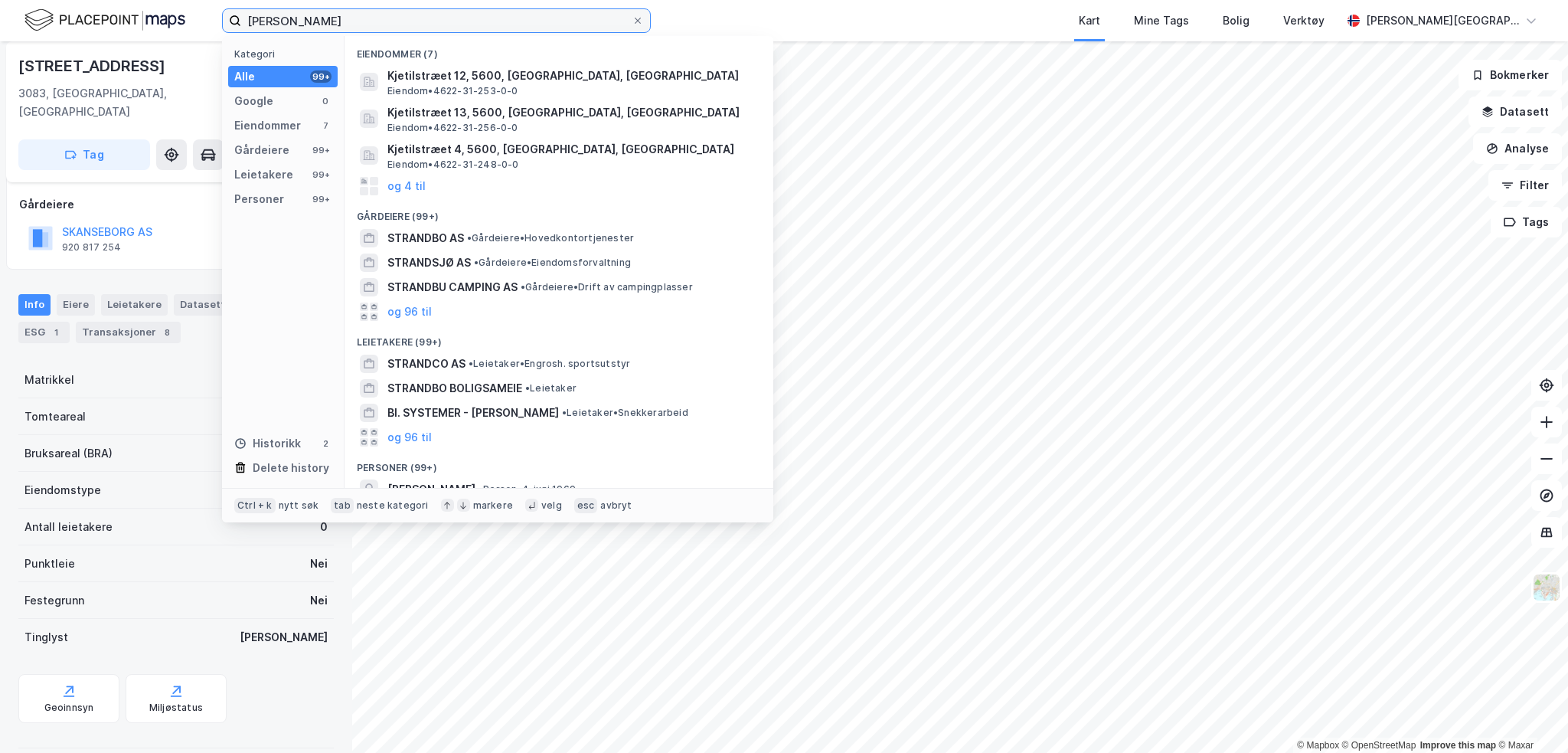
click at [299, 24] on input "[PERSON_NAME]" at bounding box center [437, 20] width 391 height 23
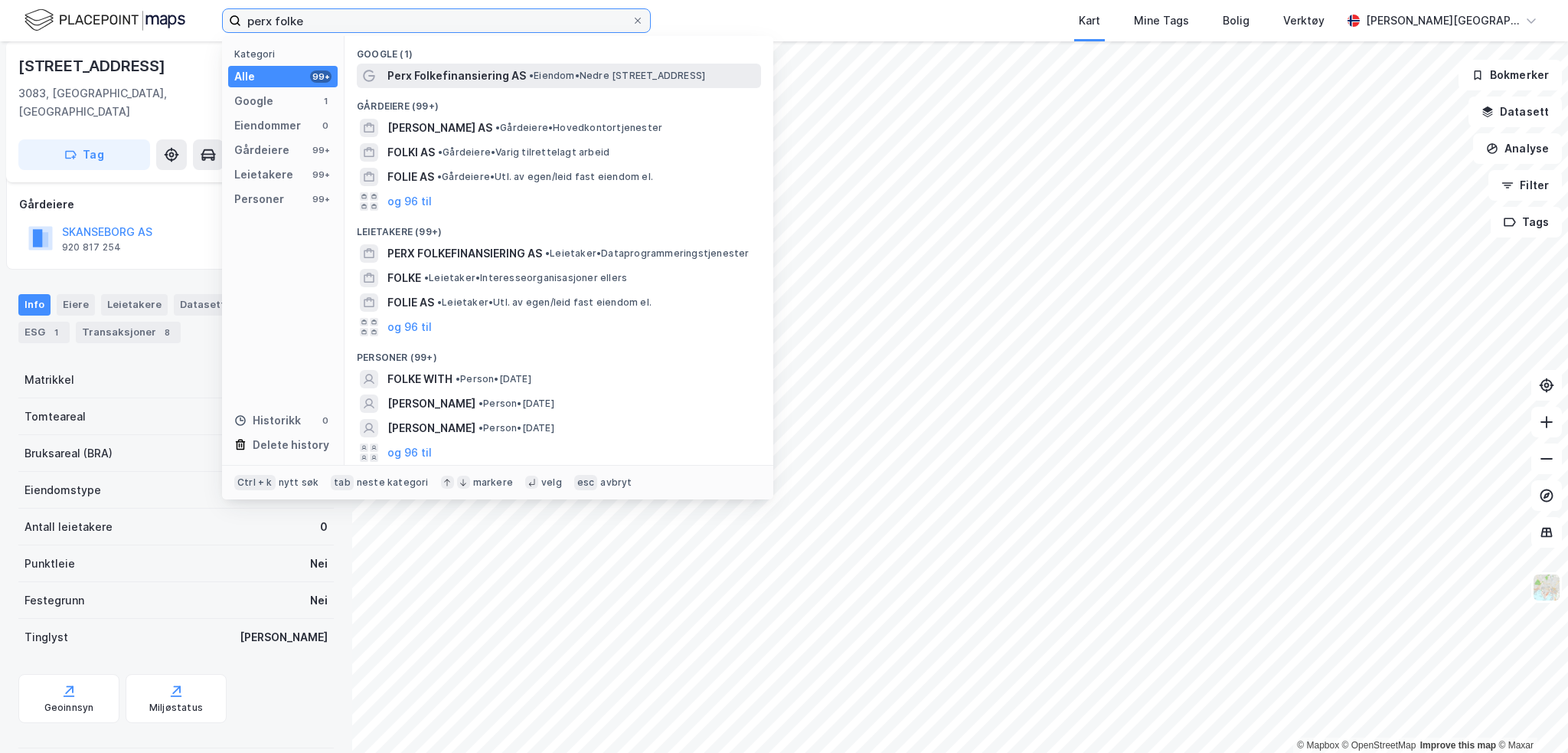
type input "perx folke"
click at [395, 73] on span "Perx Folkefinansiering AS" at bounding box center [457, 76] width 139 height 19
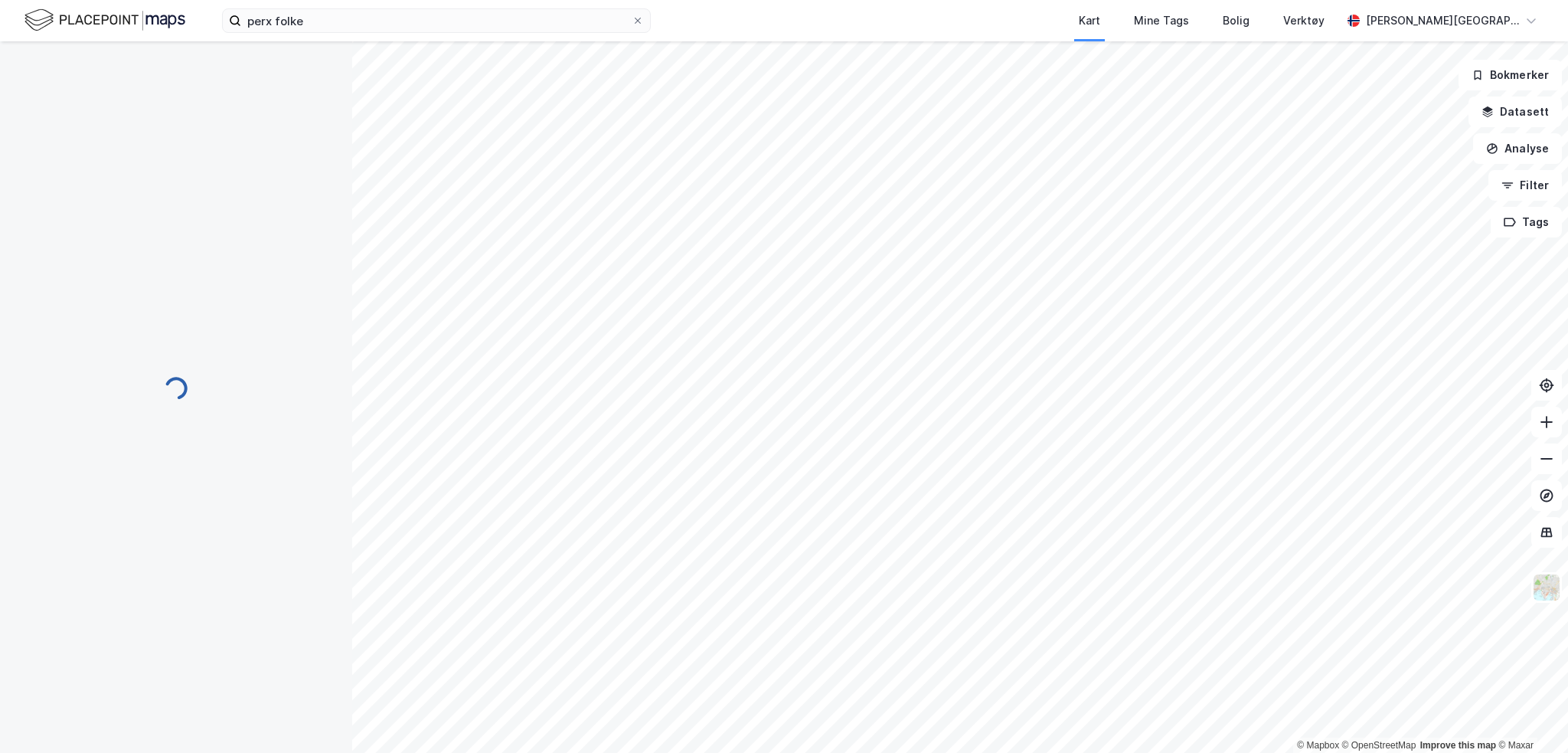
scroll to position [98, 0]
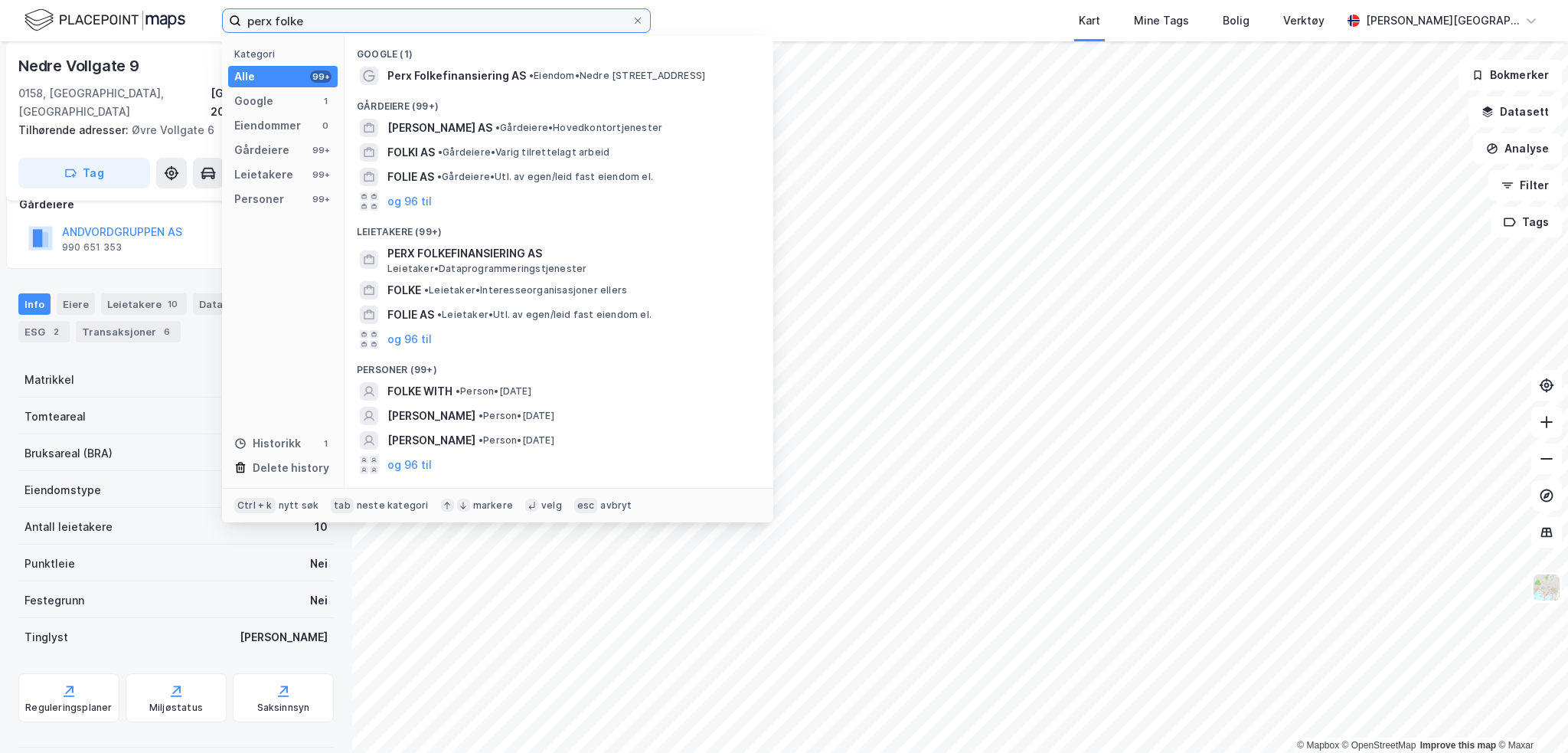
click at [324, 10] on input "perx folke" at bounding box center [437, 20] width 391 height 23
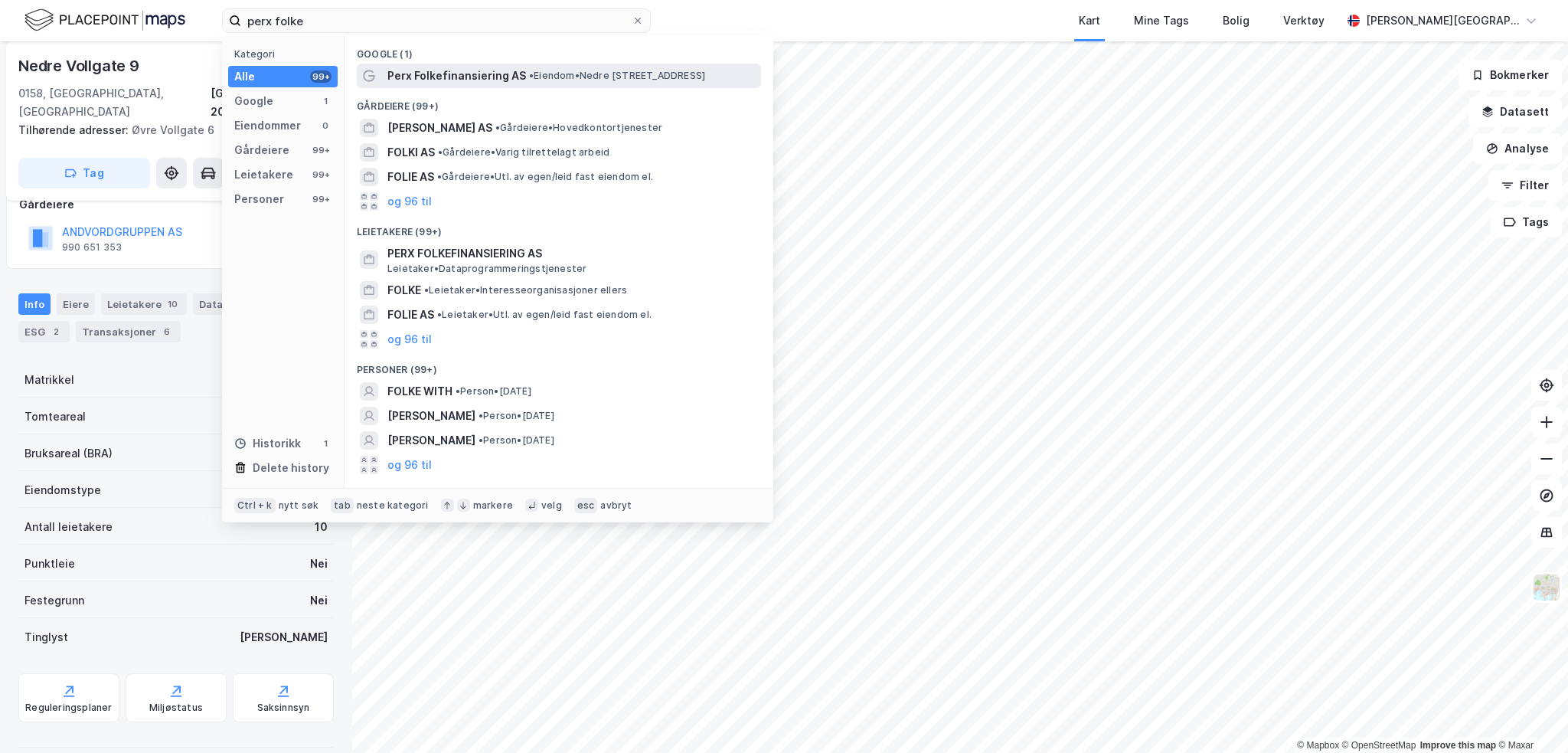
click at [496, 71] on span "Perx Folkefinansiering AS" at bounding box center [457, 76] width 139 height 19
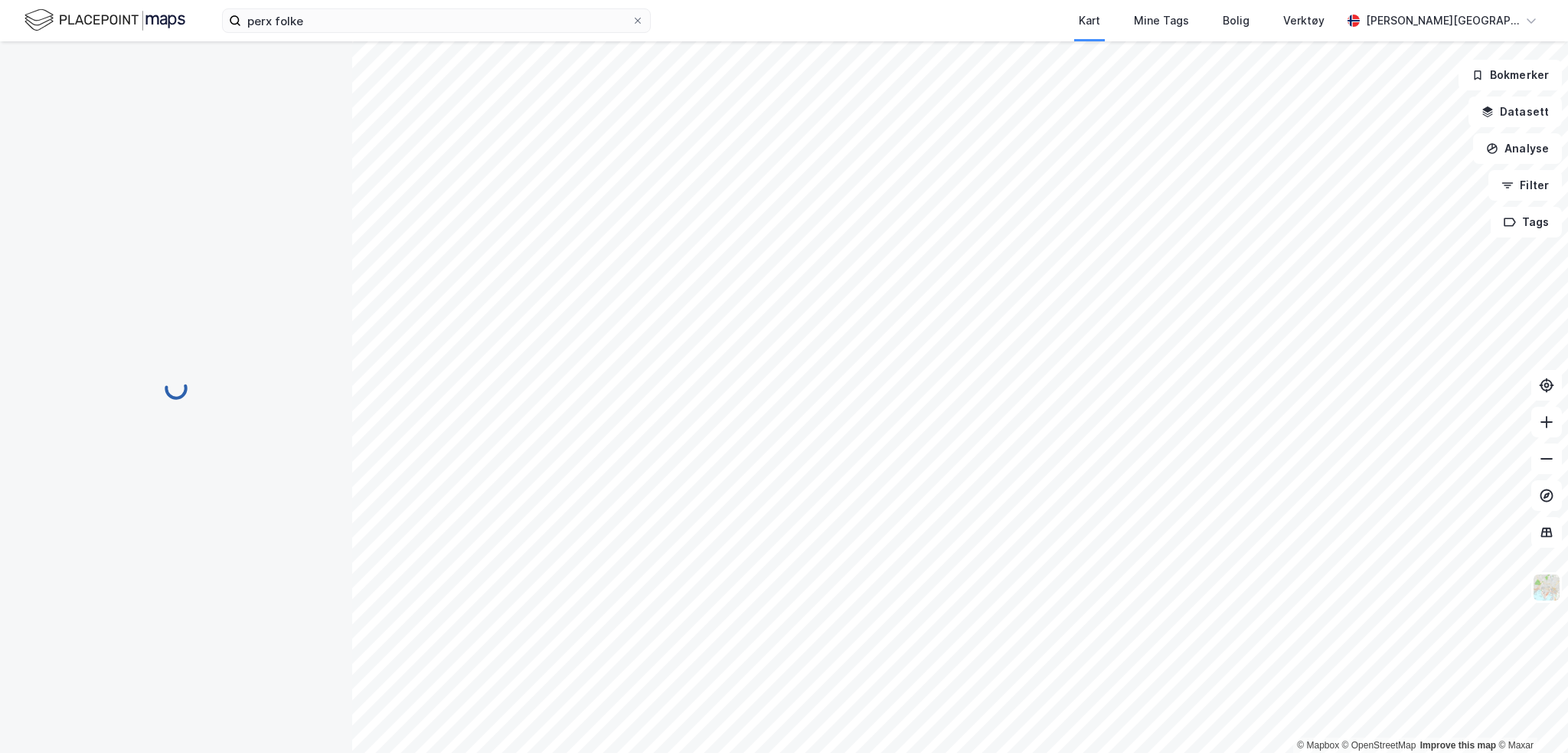
scroll to position [98, 0]
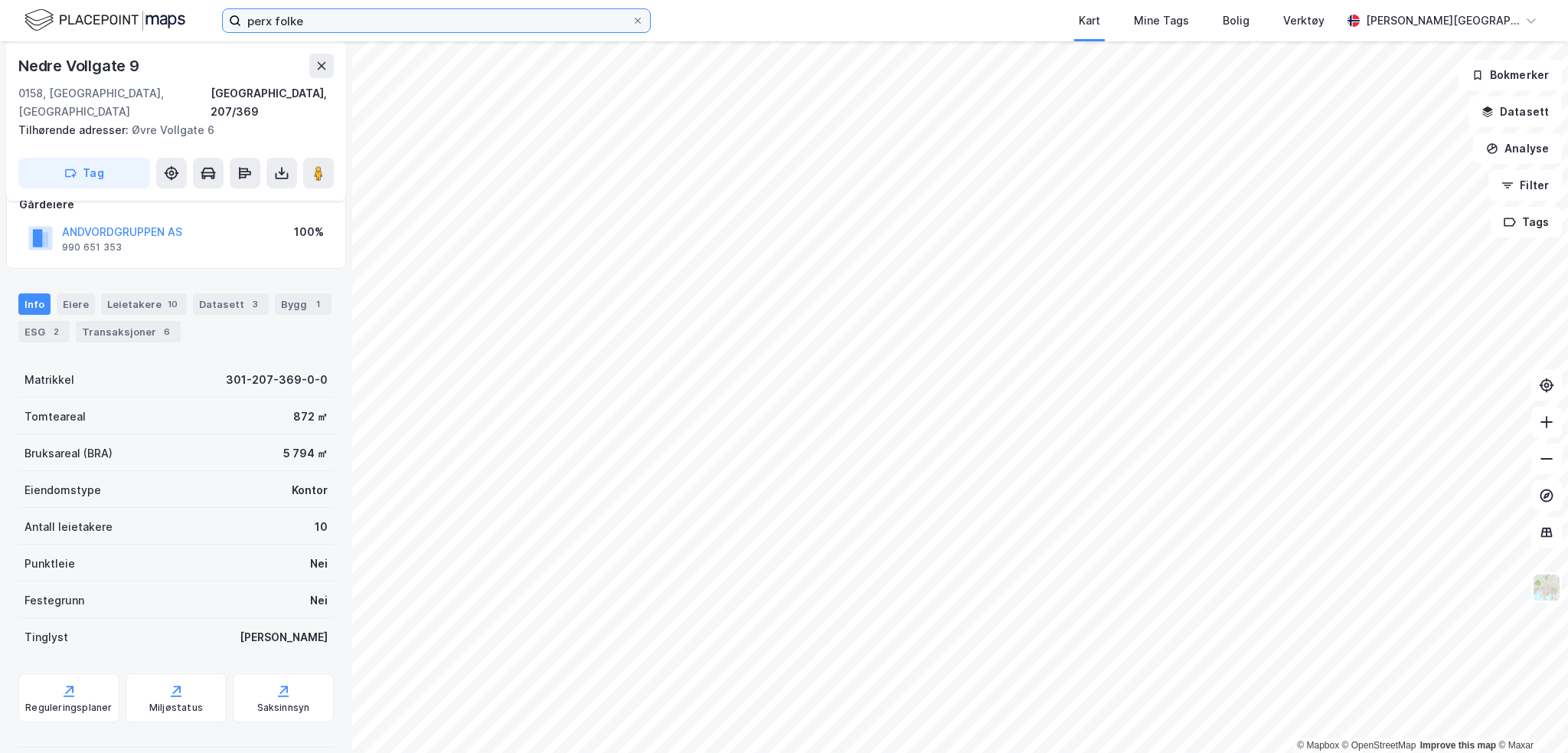
click at [392, 15] on input "perx folke" at bounding box center [437, 20] width 391 height 23
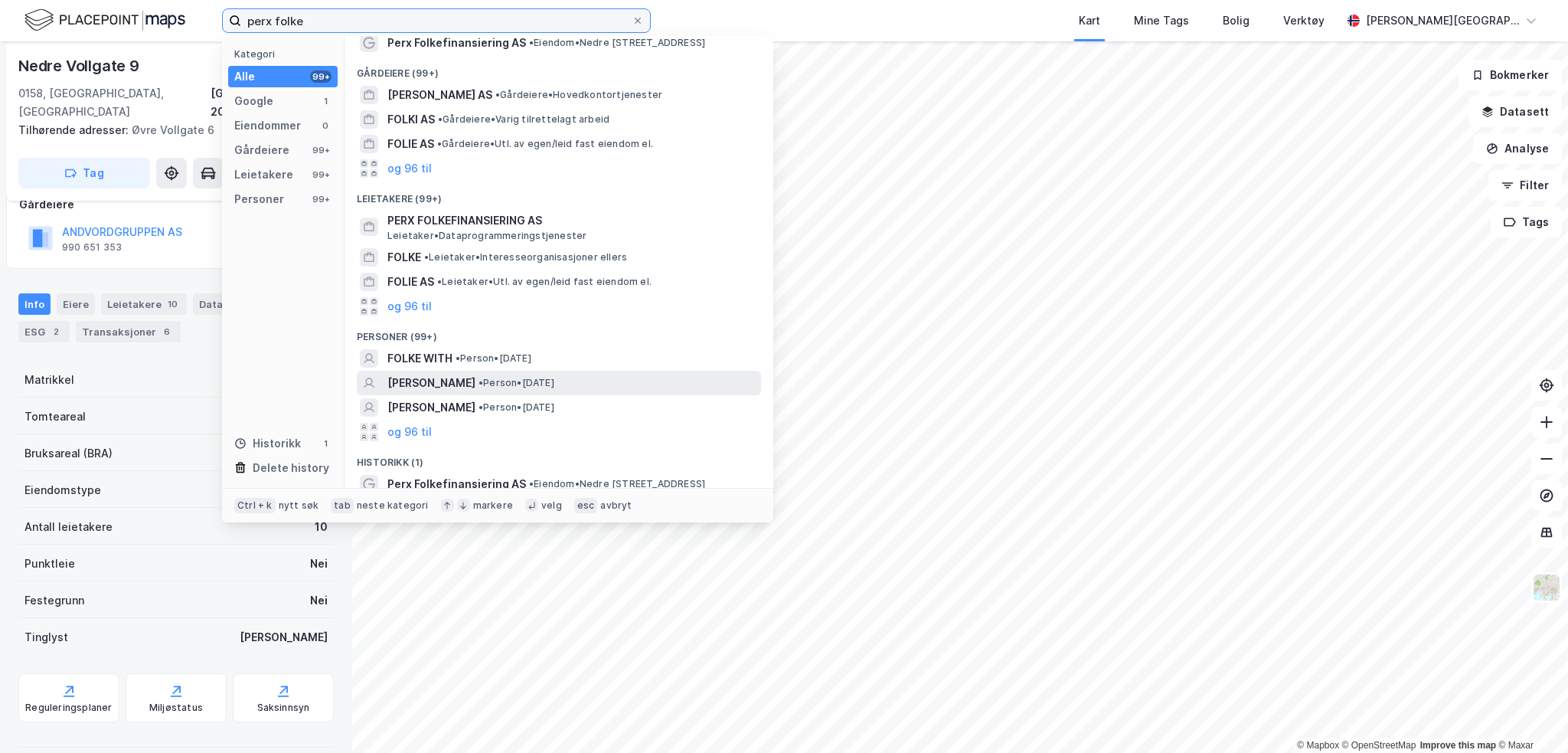
scroll to position [40, 0]
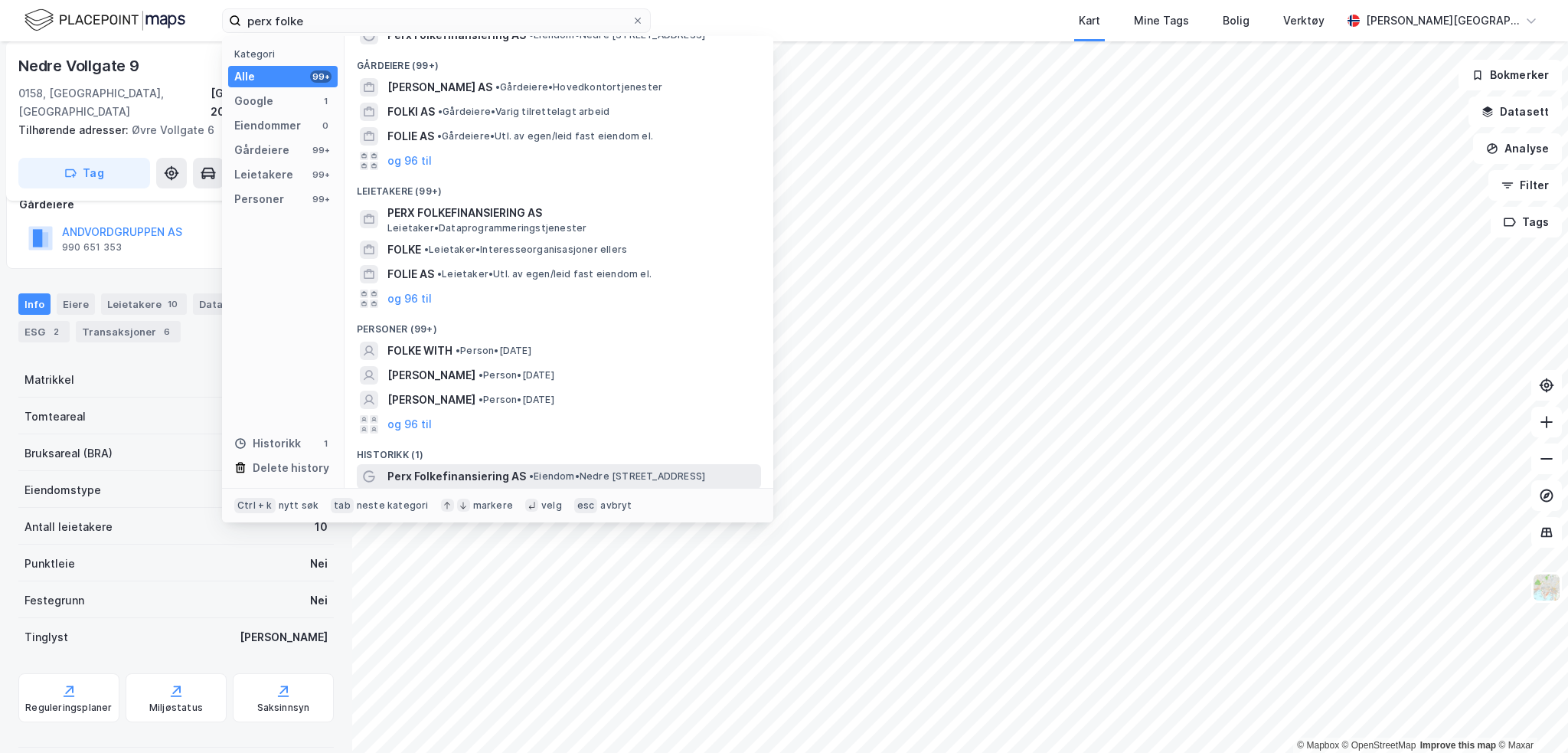
click at [486, 475] on span "Perx Folkefinansiering AS" at bounding box center [457, 476] width 139 height 19
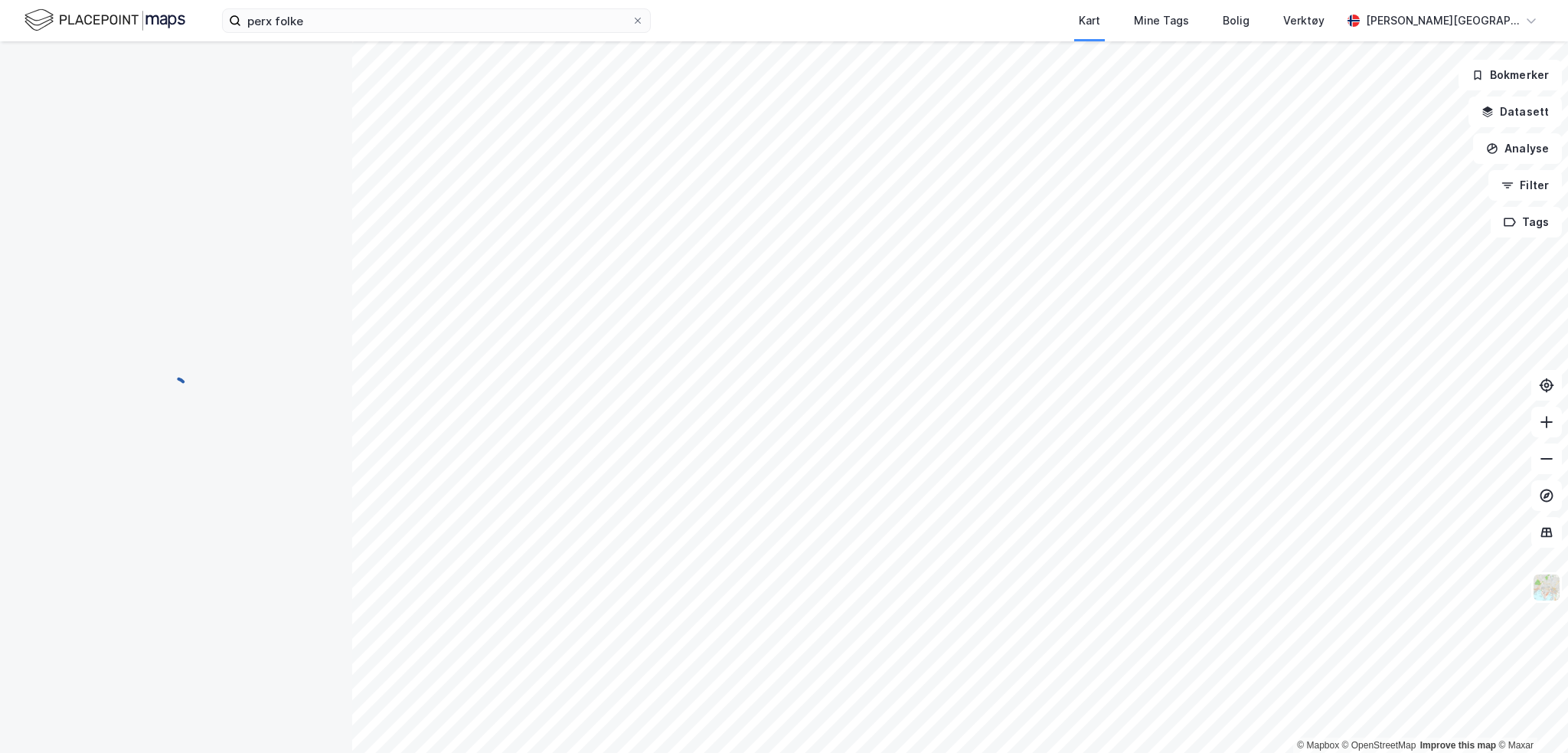
scroll to position [98, 0]
